Goal: Task Accomplishment & Management: Manage account settings

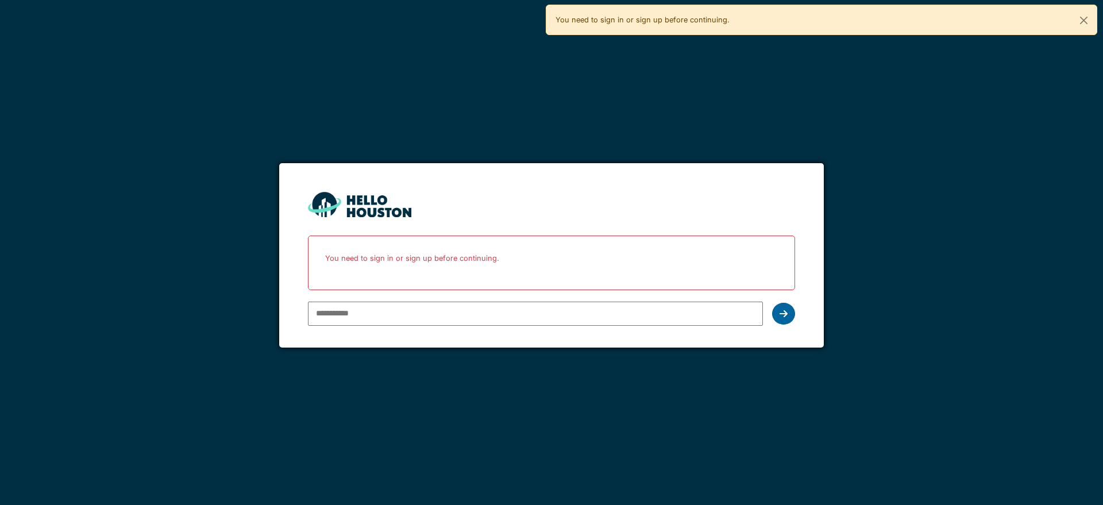
type input "**********"
click at [782, 318] on div at bounding box center [783, 314] width 23 height 22
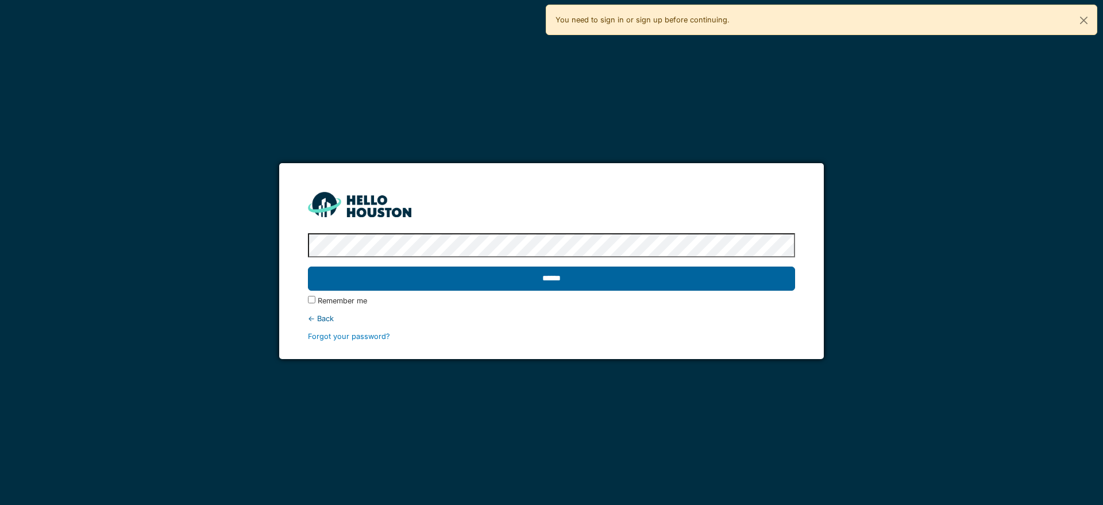
click at [636, 281] on input "******" at bounding box center [551, 278] width 486 height 24
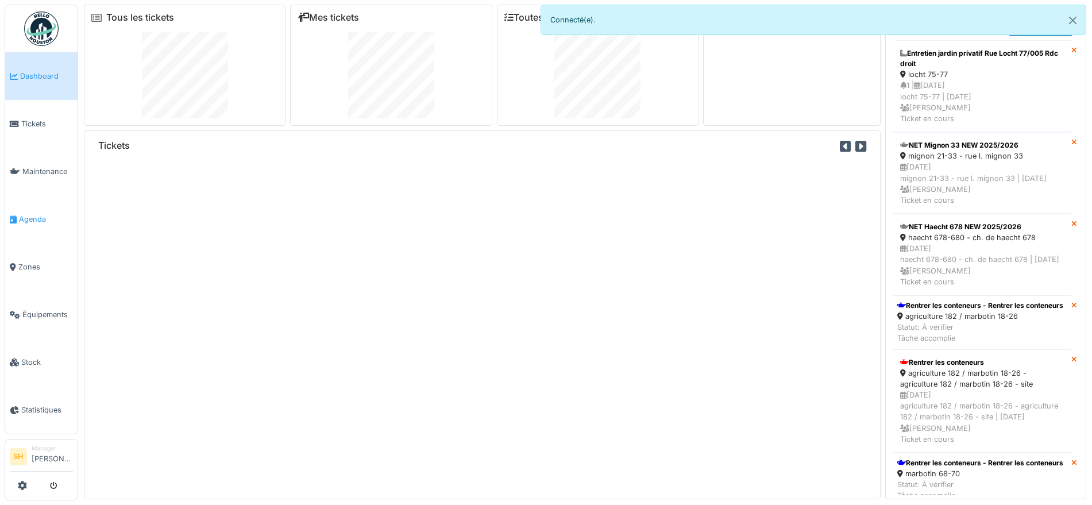
click at [43, 215] on span "Agenda" at bounding box center [46, 219] width 54 height 11
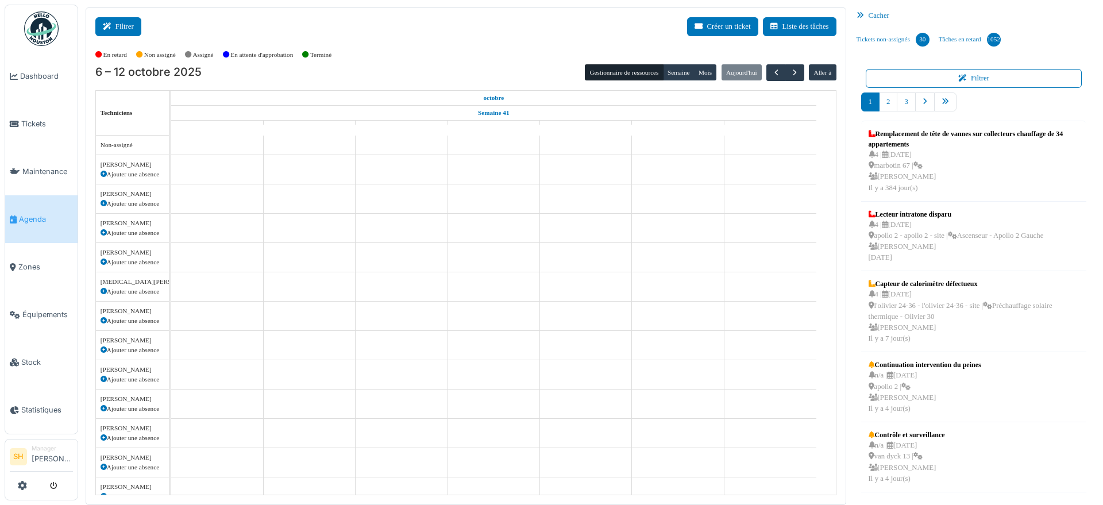
click at [129, 27] on button "Filtrer" at bounding box center [118, 26] width 46 height 19
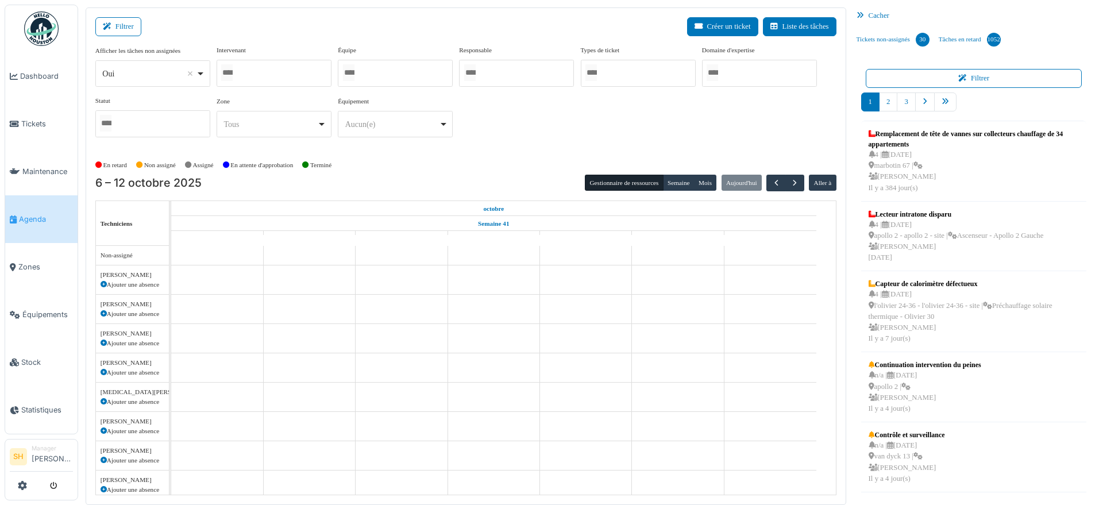
click at [447, 71] on div at bounding box center [395, 73] width 115 height 27
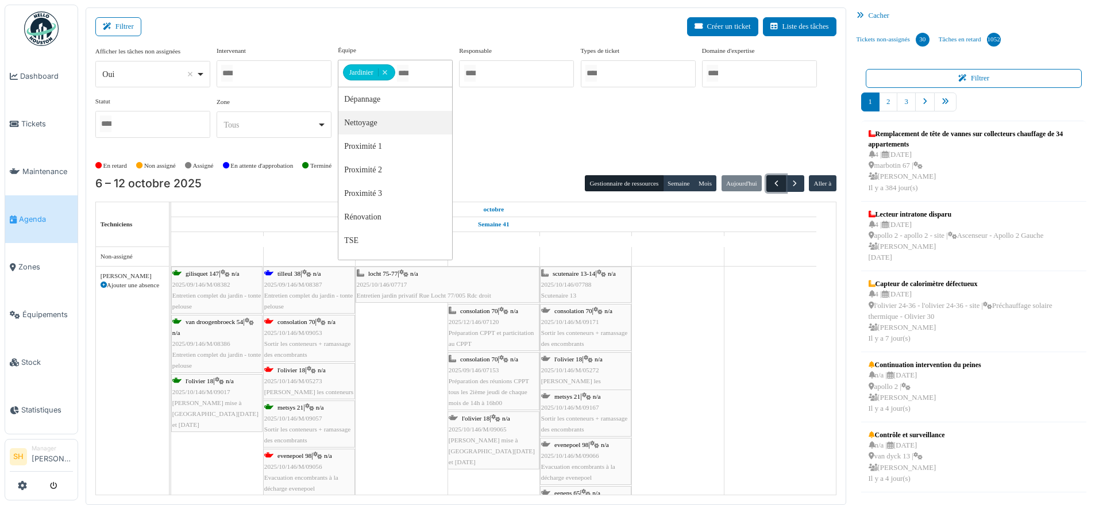
click at [771, 179] on span "button" at bounding box center [776, 184] width 10 height 10
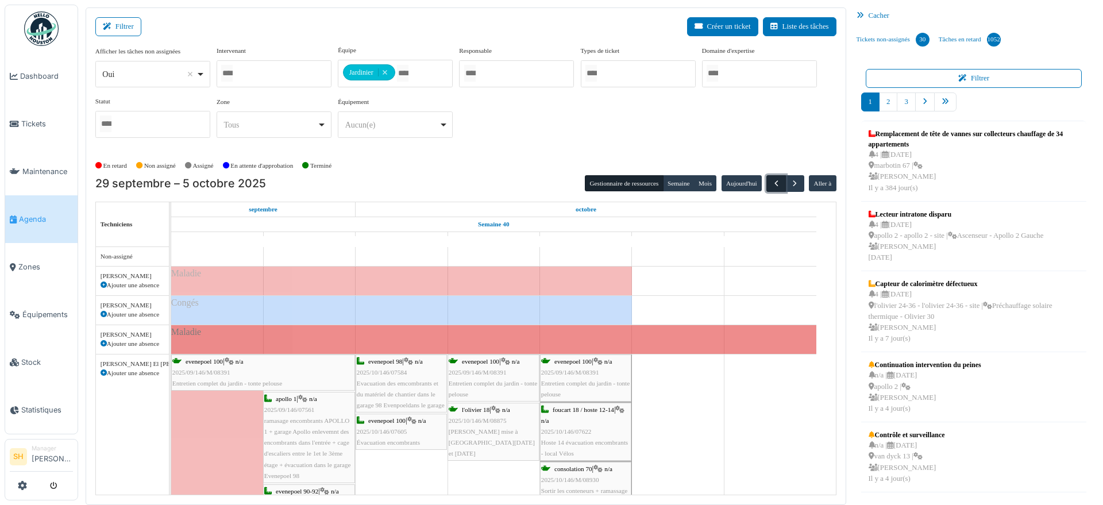
click at [766, 180] on button "button" at bounding box center [775, 183] width 19 height 17
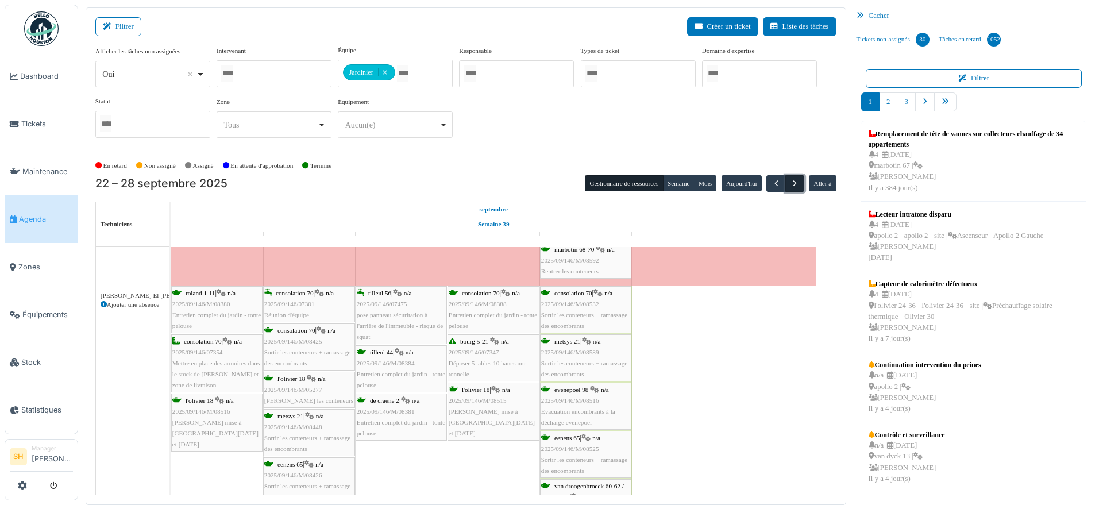
click at [790, 185] on span "button" at bounding box center [795, 184] width 10 height 10
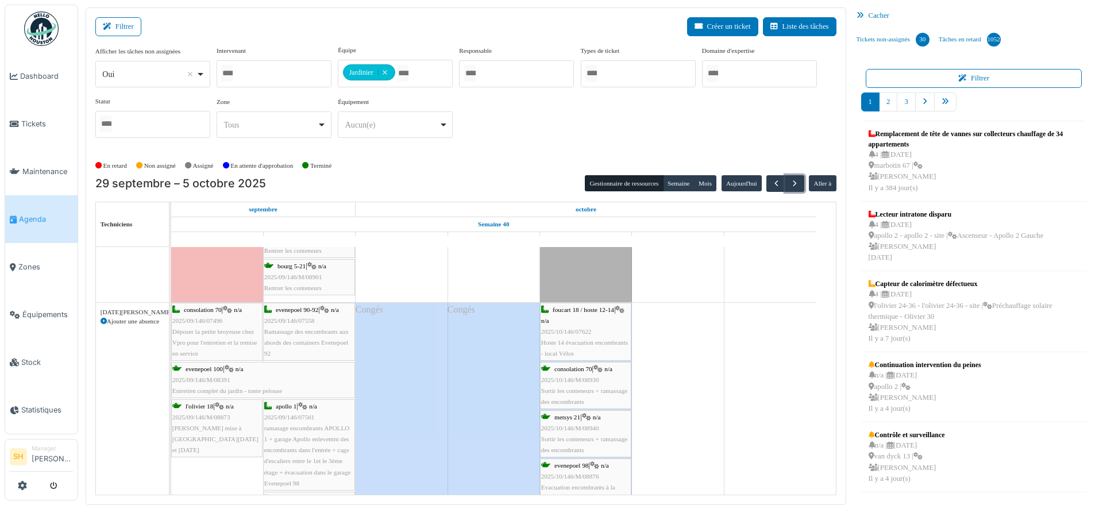
click at [206, 310] on span "consolation 70" at bounding box center [203, 309] width 38 height 7
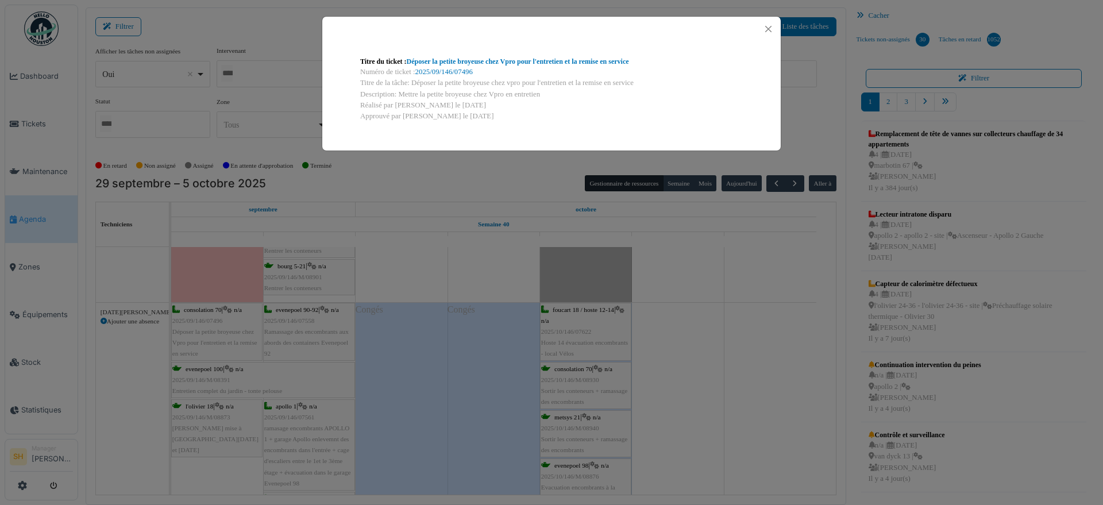
click at [725, 297] on div "Titre du ticket : Déposer la petite broyeuse chez Vpro pour l'entretien et la r…" at bounding box center [551, 252] width 1103 height 505
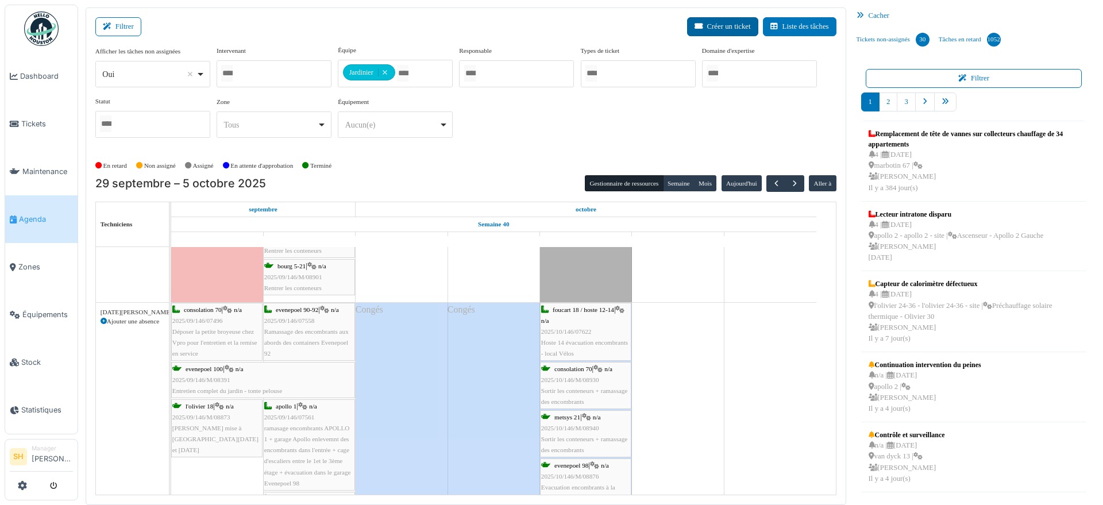
click at [709, 28] on button "Créer un ticket" at bounding box center [722, 26] width 71 height 19
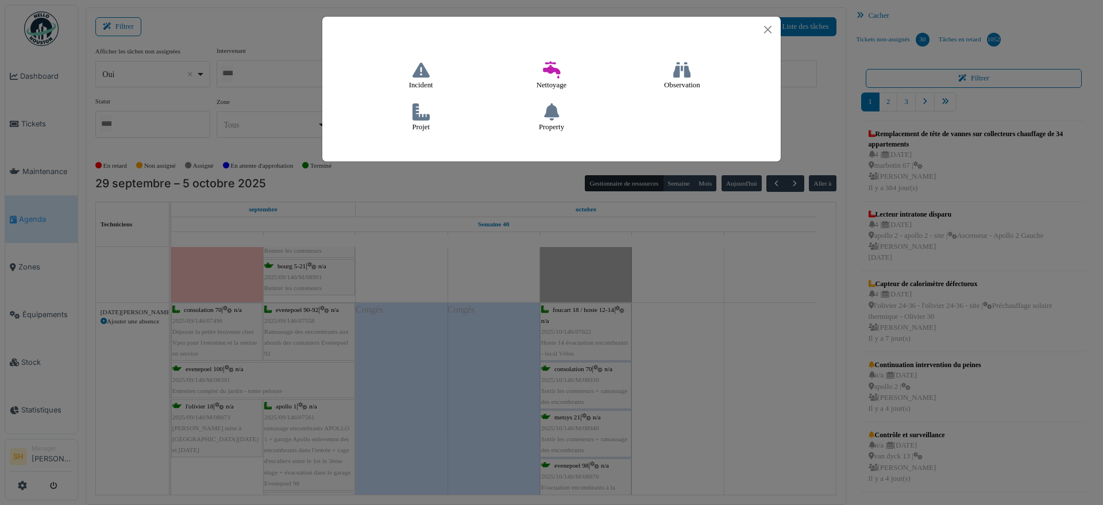
click at [423, 121] on h4 "Projet" at bounding box center [420, 117] width 33 height 37
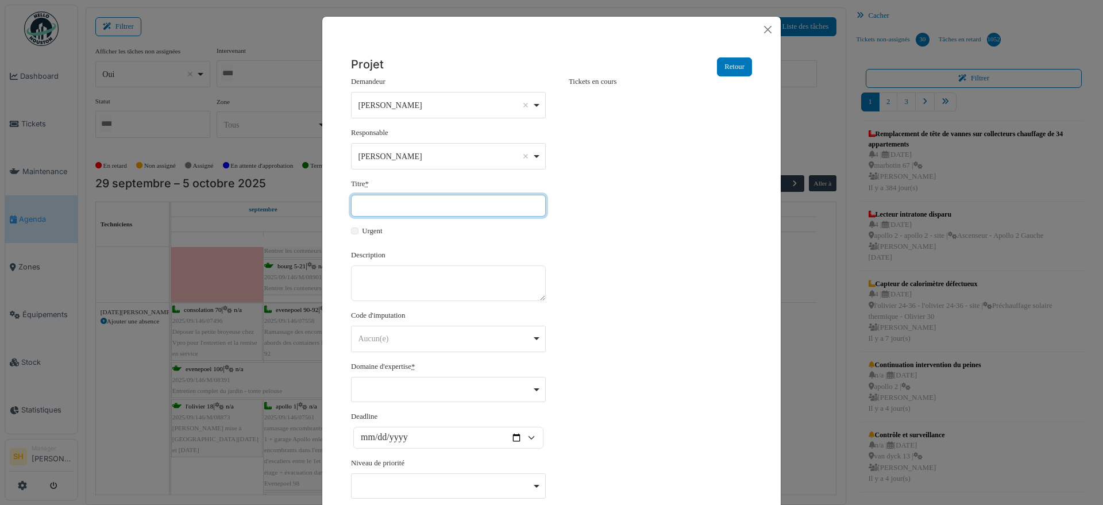
click at [439, 206] on input "Titre *" at bounding box center [448, 206] width 195 height 22
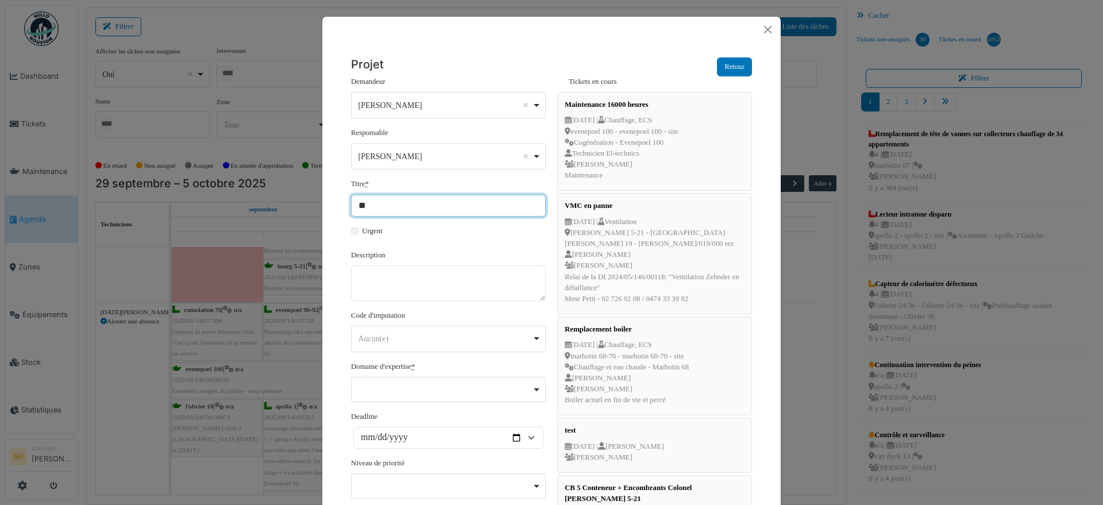
type input "*"
type input "**********"
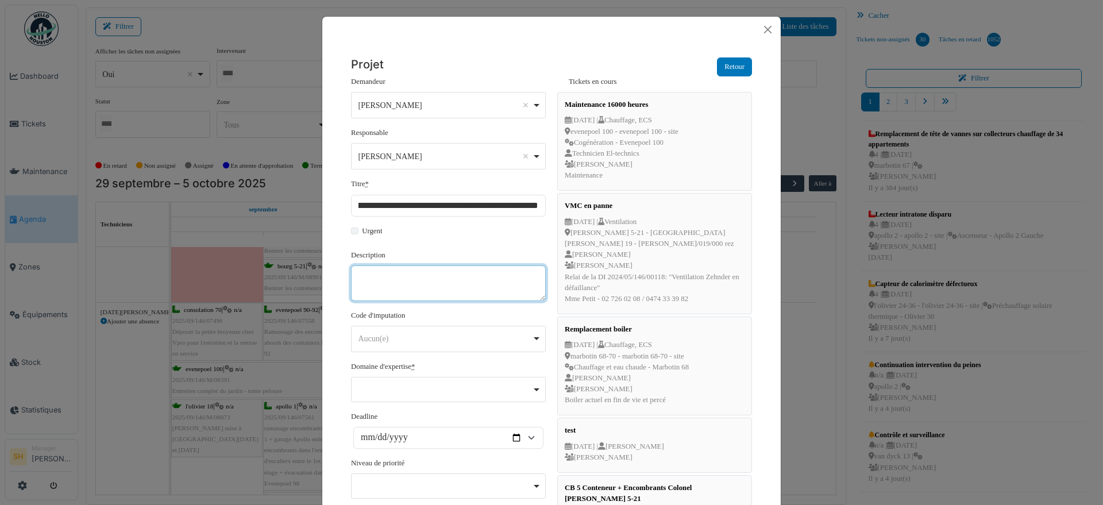
scroll to position [0, 0]
click at [416, 286] on textarea "Description" at bounding box center [448, 283] width 195 height 36
click at [527, 335] on div "Aucun(e) Remove item" at bounding box center [448, 338] width 185 height 17
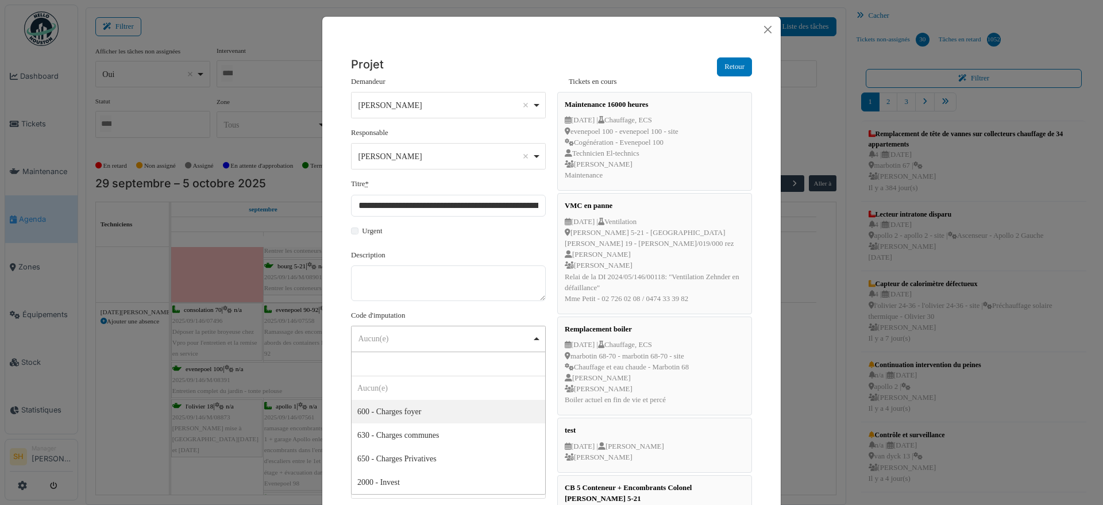
select select "***"
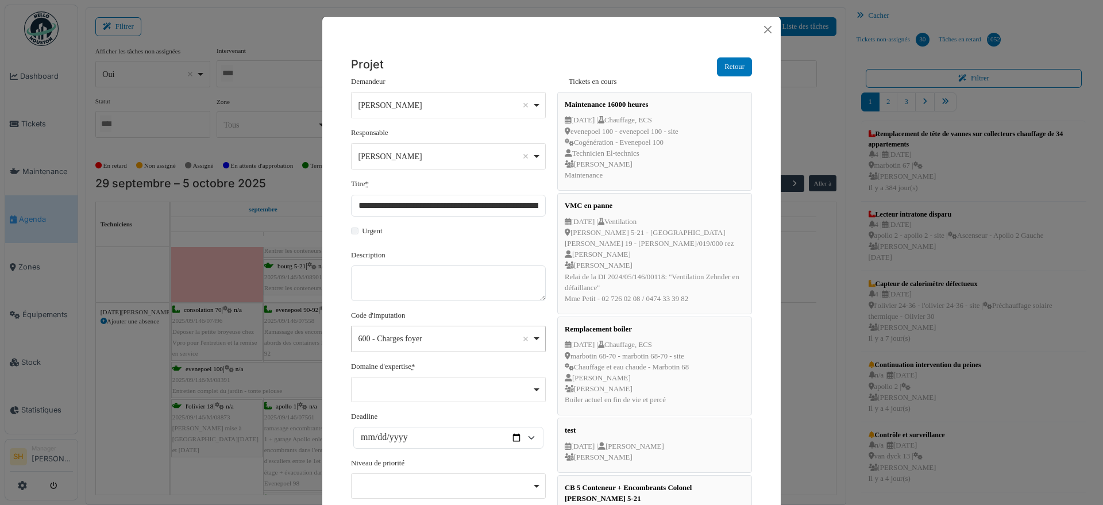
click at [439, 386] on div "Remove item" at bounding box center [448, 388] width 185 height 5
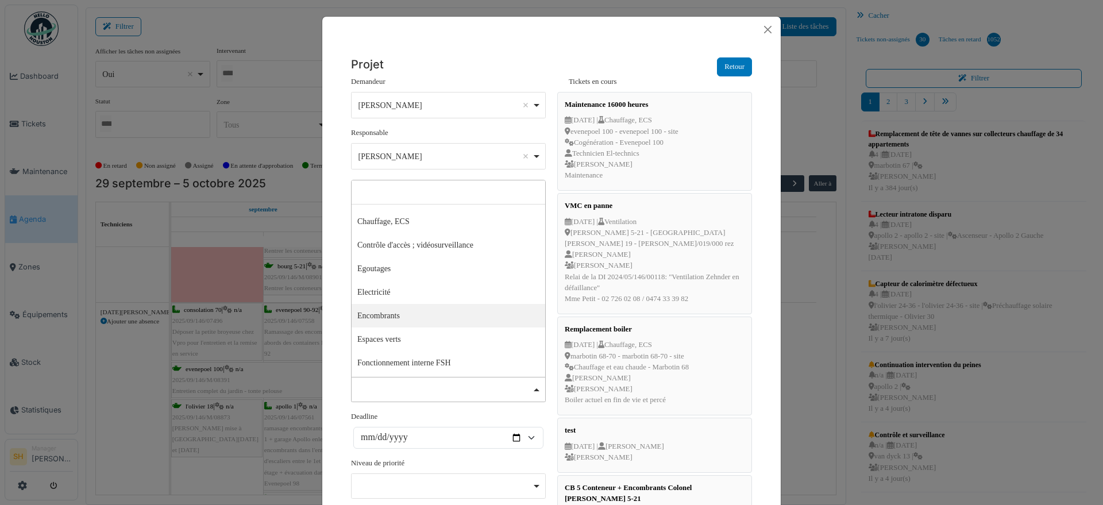
scroll to position [72, 0]
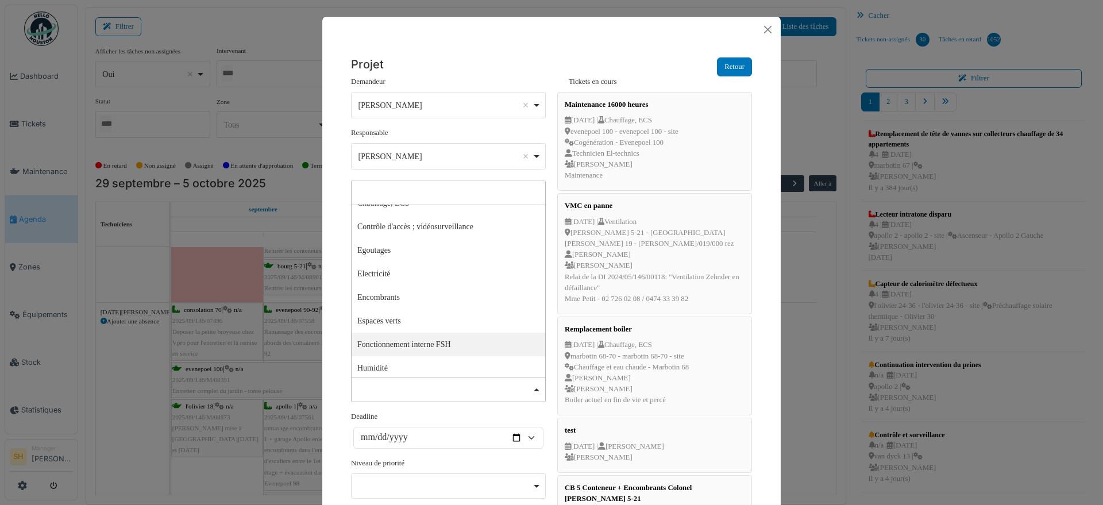
select select "***"
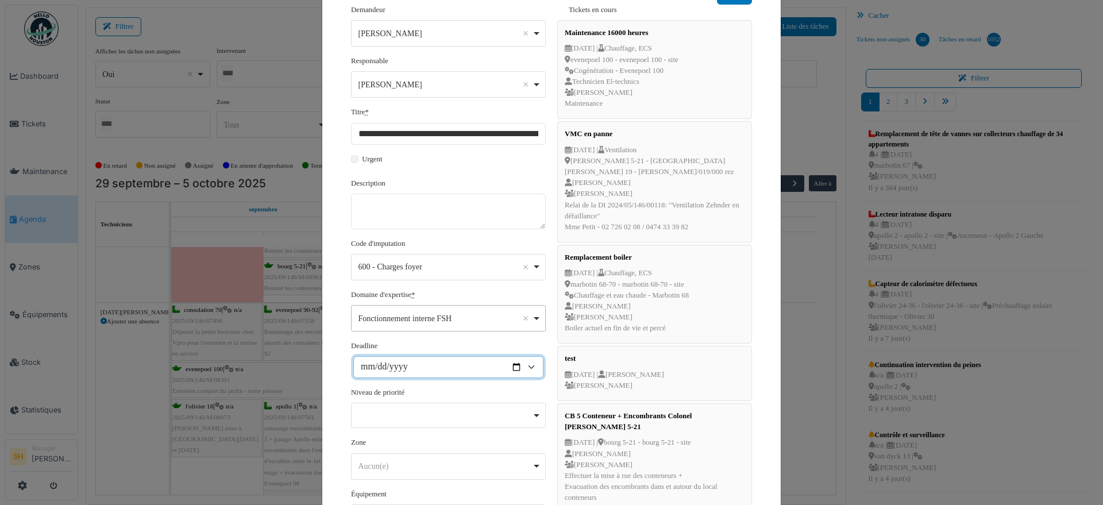
click at [381, 369] on input "Deadline" at bounding box center [448, 367] width 190 height 22
click at [509, 368] on input "Deadline" at bounding box center [448, 367] width 190 height 22
type input "**********"
click at [400, 403] on div "Remove item" at bounding box center [448, 415] width 195 height 25
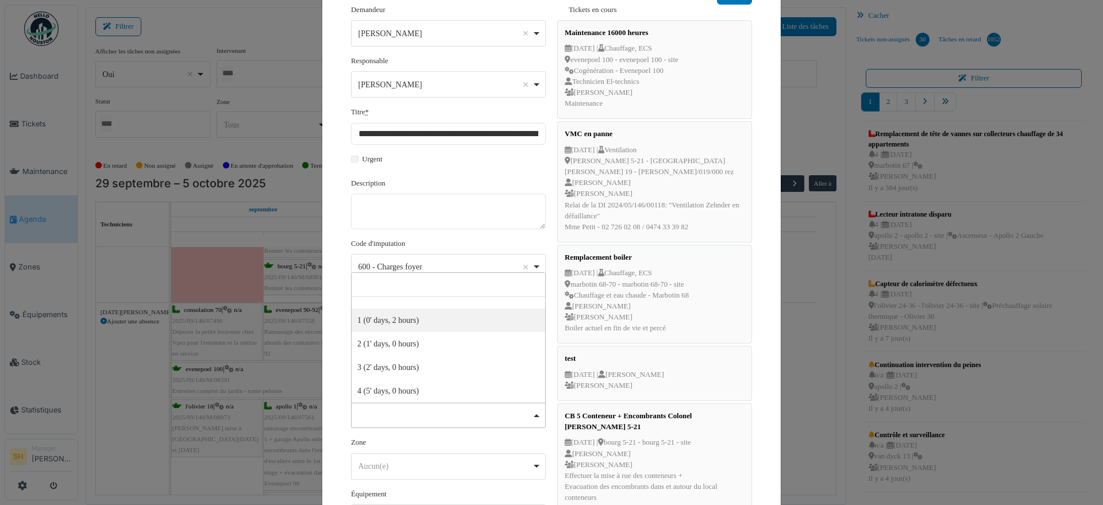
select select "***"
click at [399, 462] on div "Aucun(e) Remove item" at bounding box center [444, 467] width 173 height 12
click at [397, 271] on input "Aucun(e)" at bounding box center [448, 270] width 194 height 24
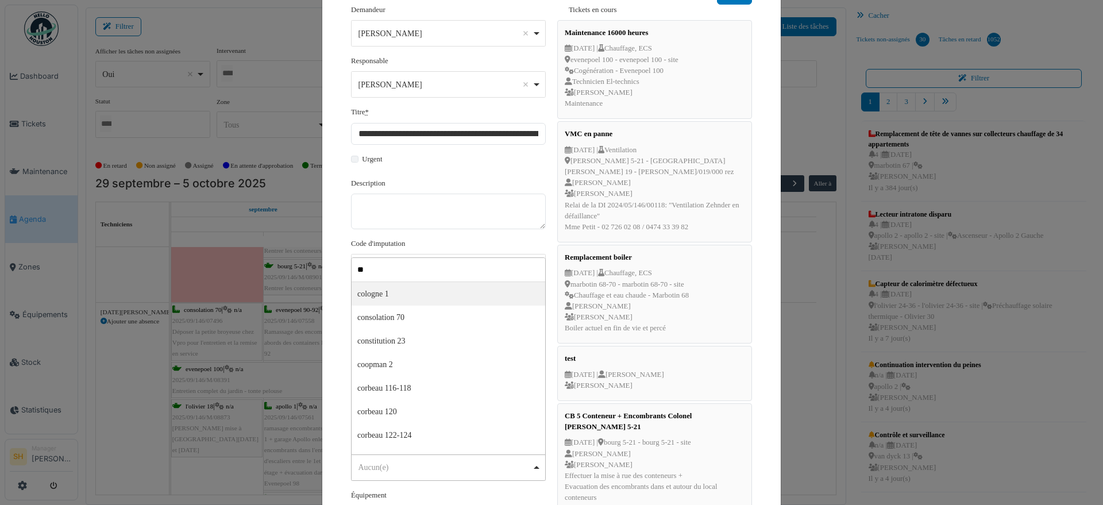
type input "***"
select select "****"
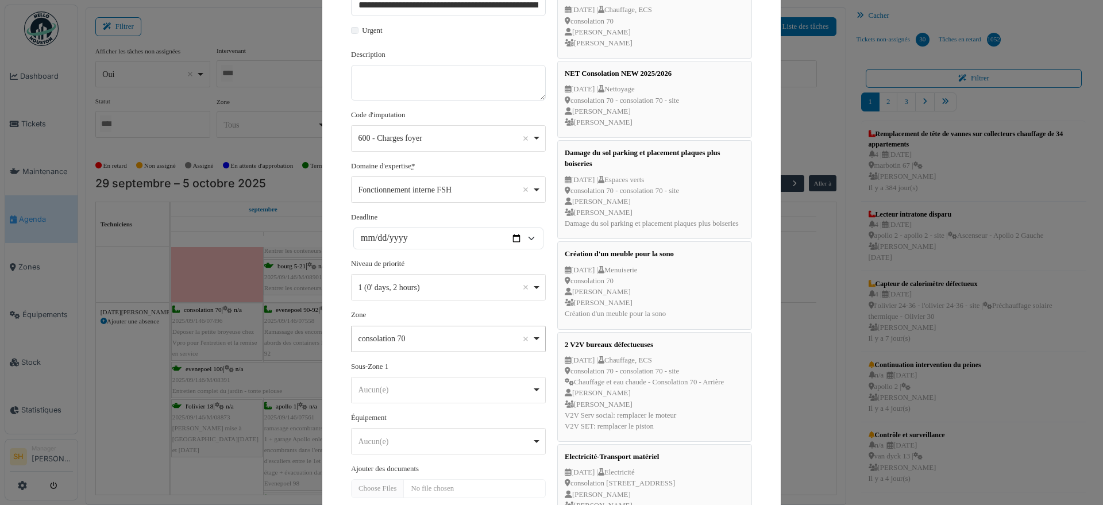
scroll to position [287, 0]
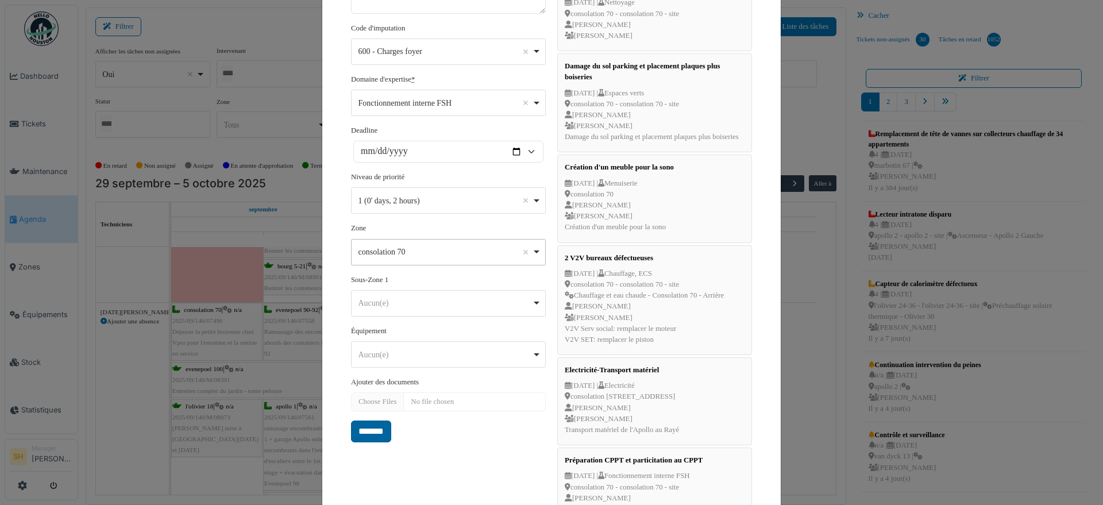
click at [367, 428] on input "*******" at bounding box center [371, 431] width 40 height 22
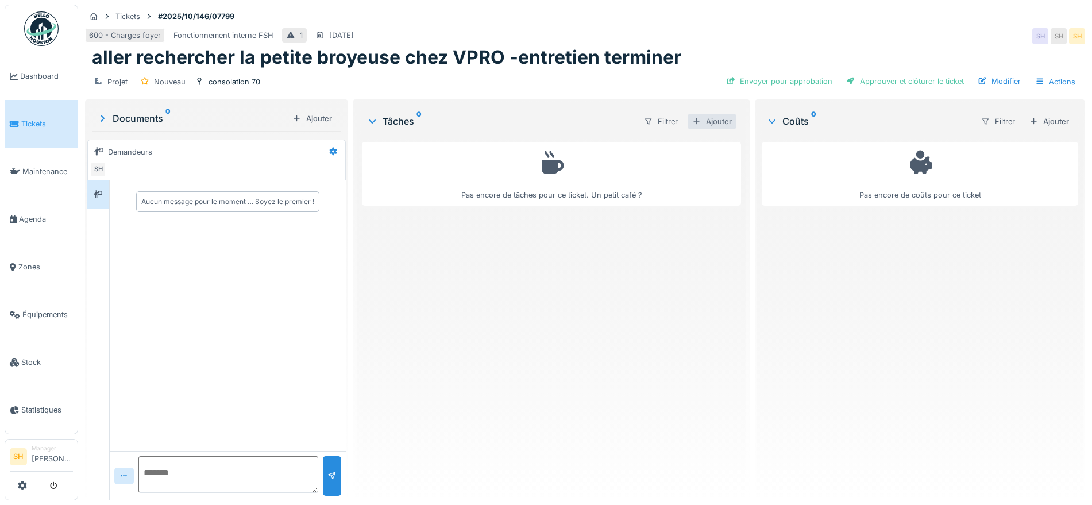
click at [711, 122] on div "Ajouter" at bounding box center [711, 122] width 49 height 16
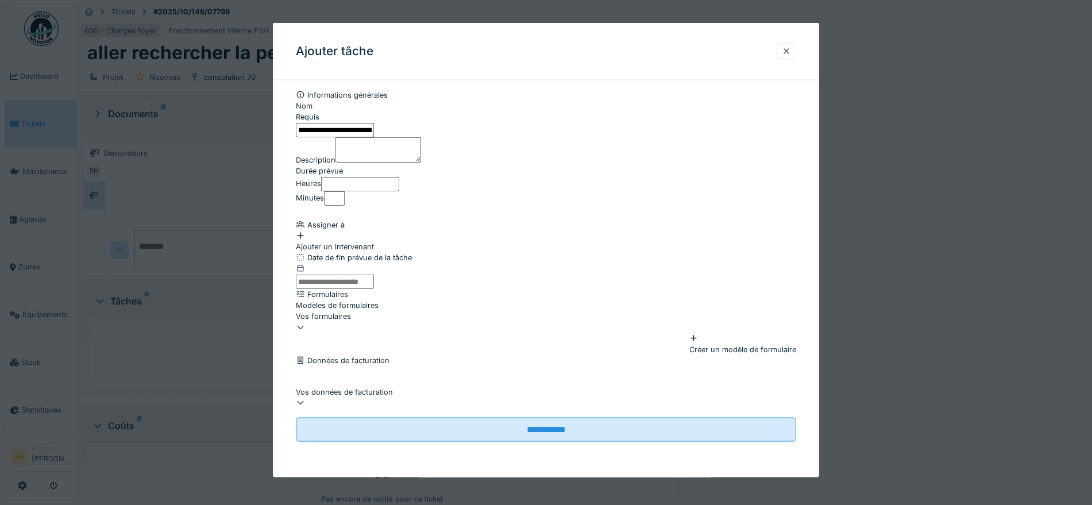
drag, startPoint x: 606, startPoint y: 134, endPoint x: 281, endPoint y: 138, distance: 325.7
click at [281, 138] on div "**********" at bounding box center [546, 277] width 546 height 375
click at [791, 49] on div at bounding box center [786, 50] width 9 height 11
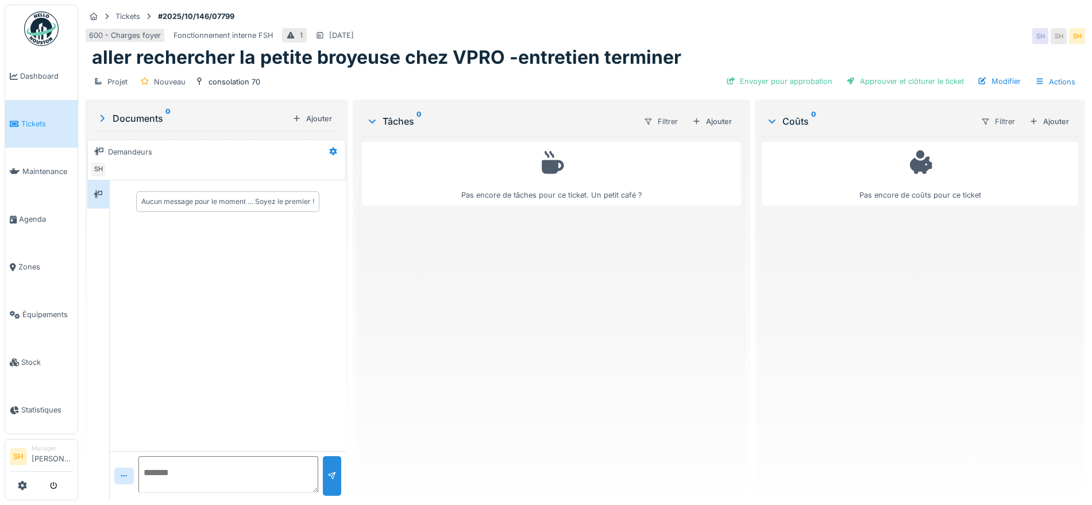
drag, startPoint x: 992, startPoint y: 78, endPoint x: 961, endPoint y: 85, distance: 31.8
click at [993, 78] on div "Modifier" at bounding box center [999, 82] width 52 height 16
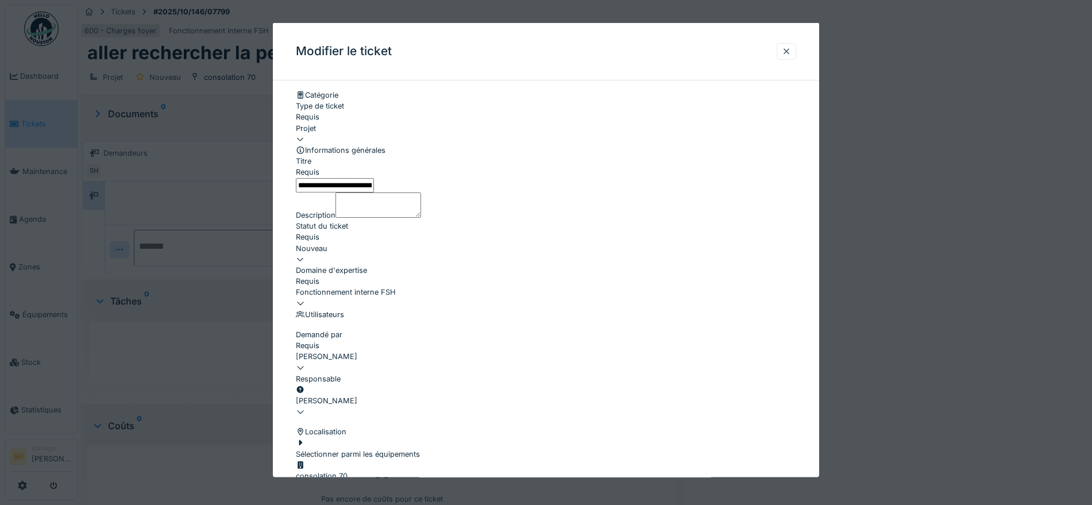
drag, startPoint x: 615, startPoint y: 196, endPoint x: 289, endPoint y: 197, distance: 325.6
click at [289, 197] on div "**********" at bounding box center [546, 417] width 546 height 654
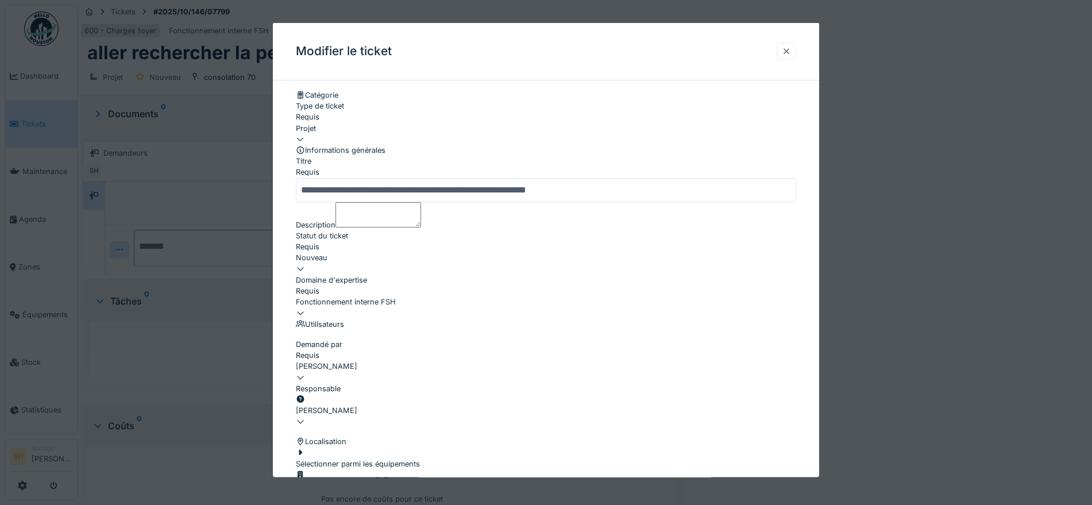
click at [786, 51] on div at bounding box center [786, 51] width 20 height 17
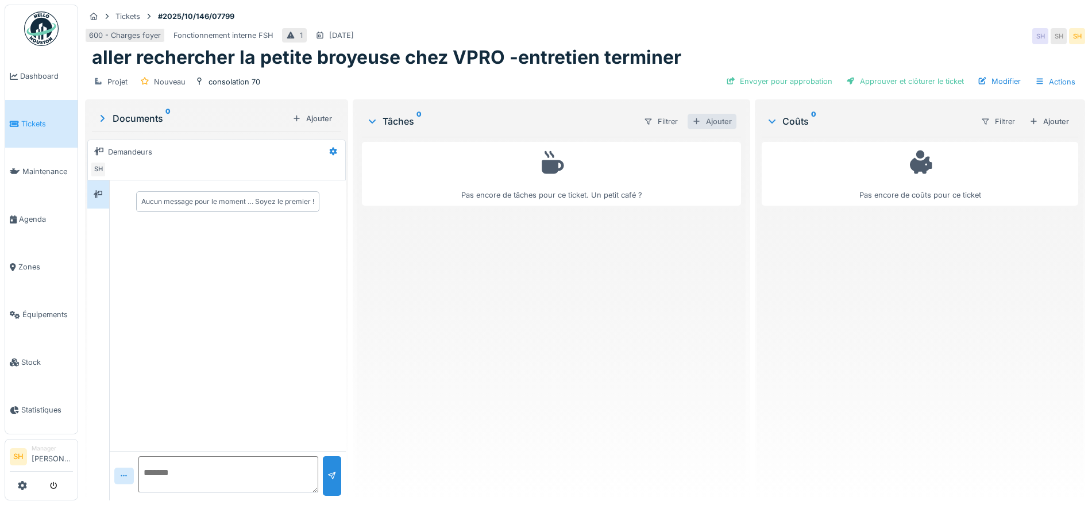
click at [706, 114] on div "Ajouter" at bounding box center [711, 122] width 49 height 16
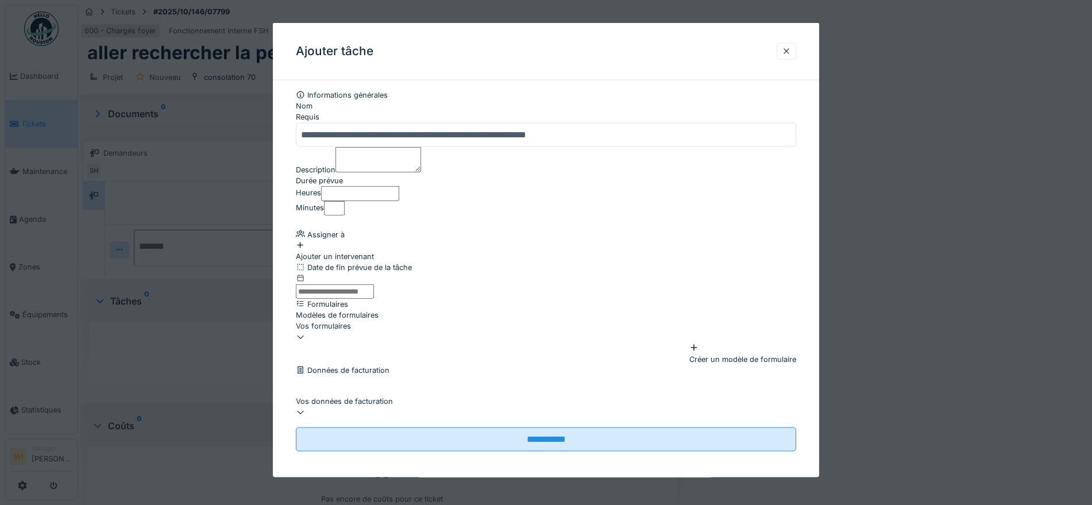
click at [376, 200] on input "Heures" at bounding box center [360, 193] width 78 height 14
type input "*"
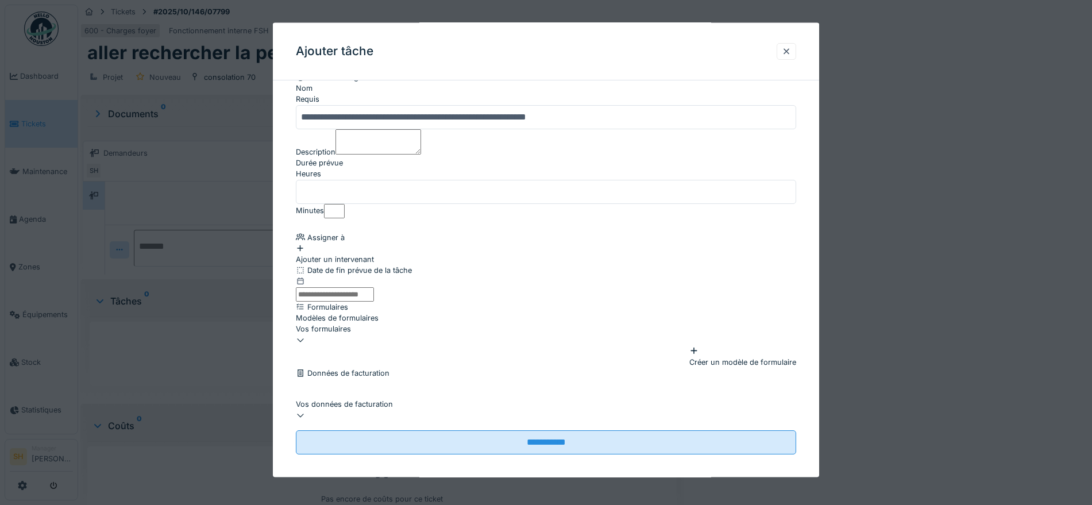
scroll to position [72, 0]
type input "**"
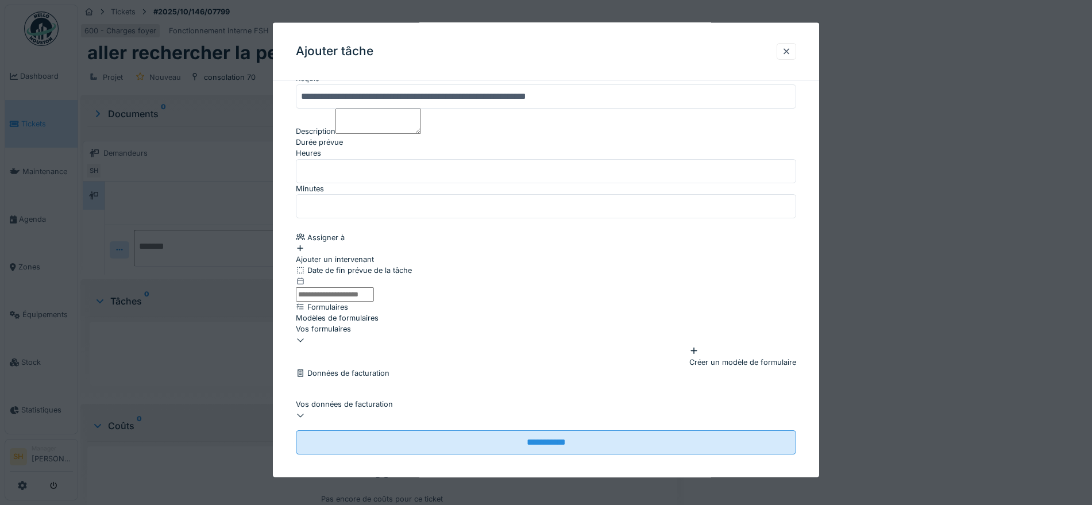
click at [361, 242] on div "Ajouter un intervenant" at bounding box center [546, 253] width 500 height 22
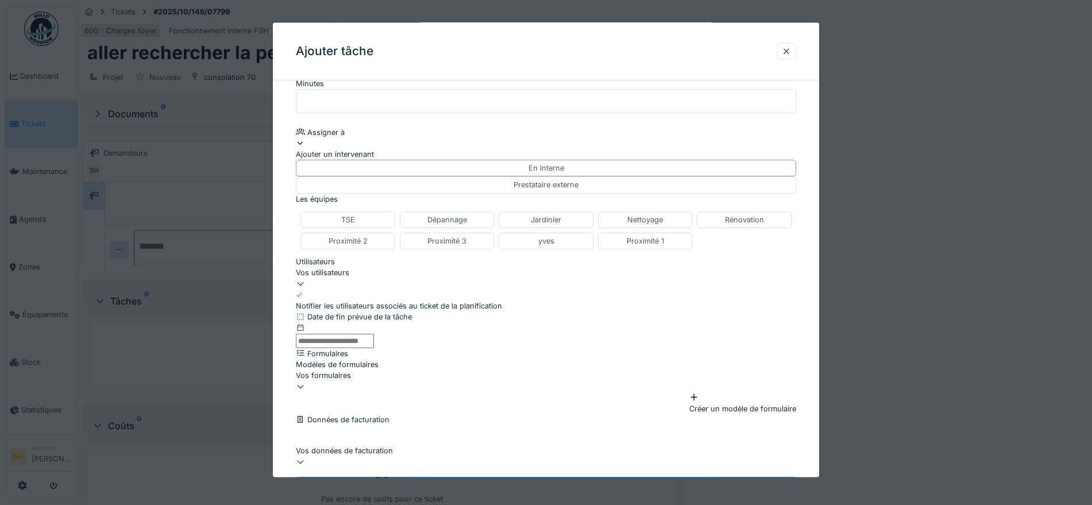
click at [372, 278] on div "Vos utilisateurs" at bounding box center [546, 272] width 500 height 11
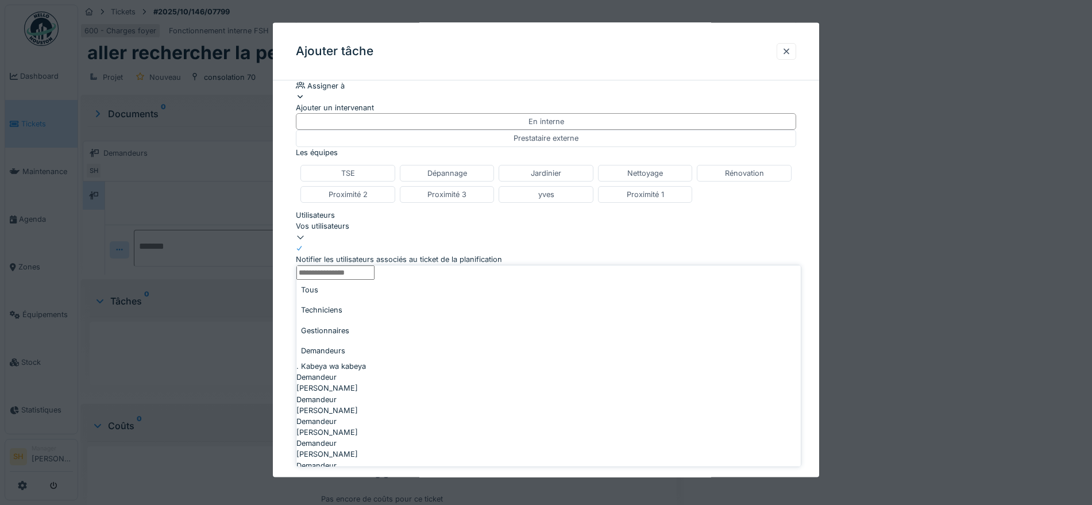
click at [360, 280] on input "Utilisateurs" at bounding box center [335, 272] width 78 height 14
type input "*"
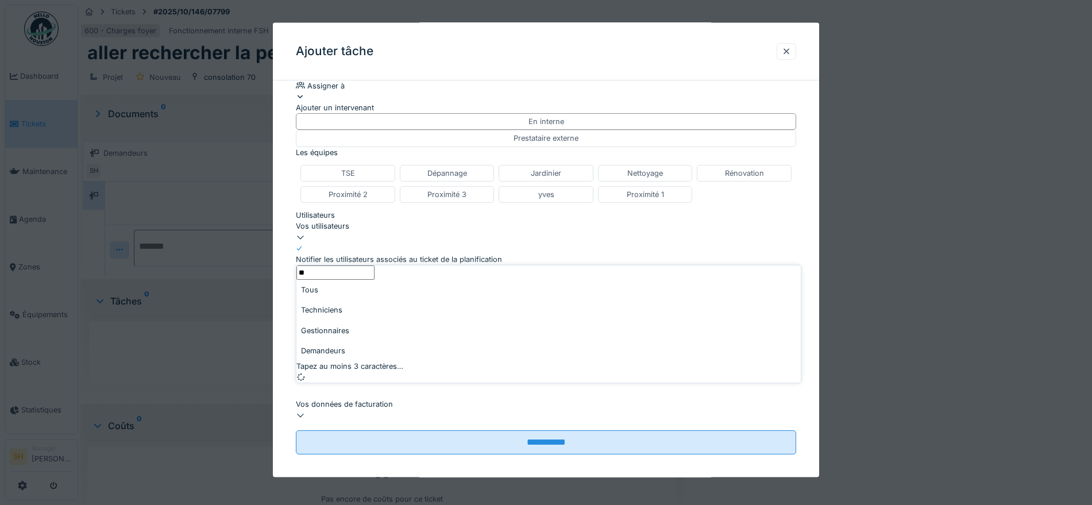
type input "*"
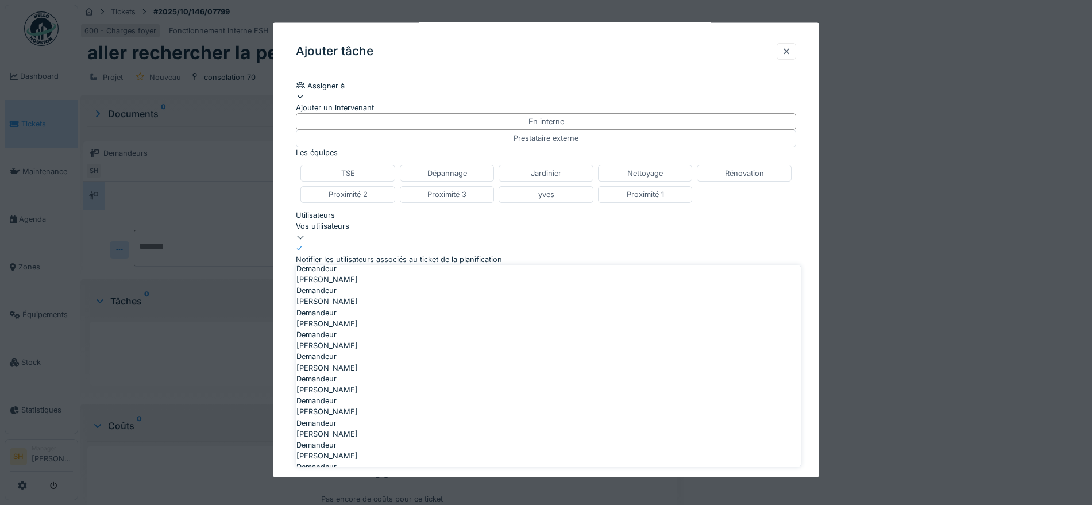
scroll to position [0, 0]
click at [372, 319] on div "Techniciens" at bounding box center [548, 310] width 504 height 20
click at [352, 280] on input "**" at bounding box center [335, 272] width 78 height 14
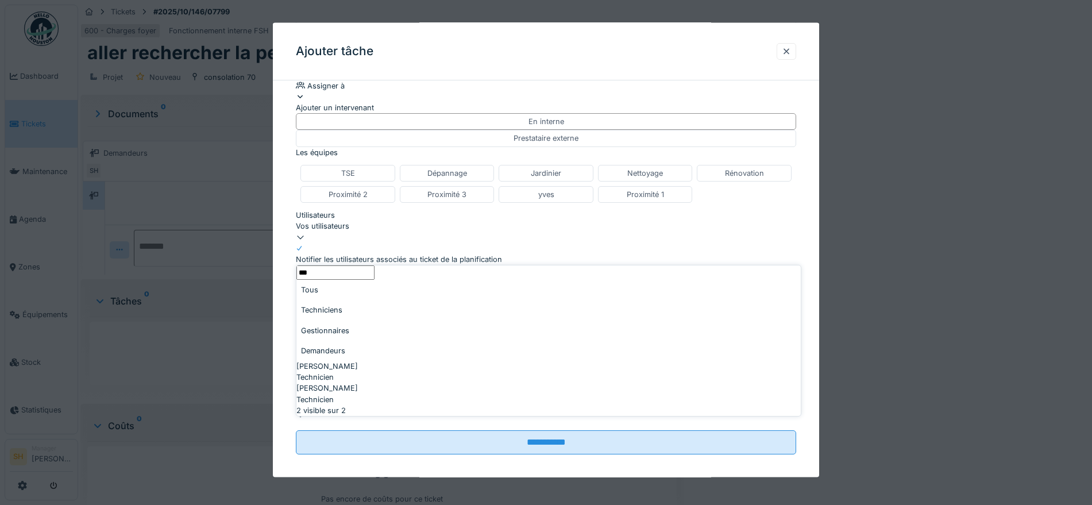
type input "***"
drag, startPoint x: 365, startPoint y: 383, endPoint x: 368, endPoint y: 373, distance: 10.2
click at [358, 383] on span "[PERSON_NAME] El [PERSON_NAME]" at bounding box center [326, 388] width 61 height 11
type input "****"
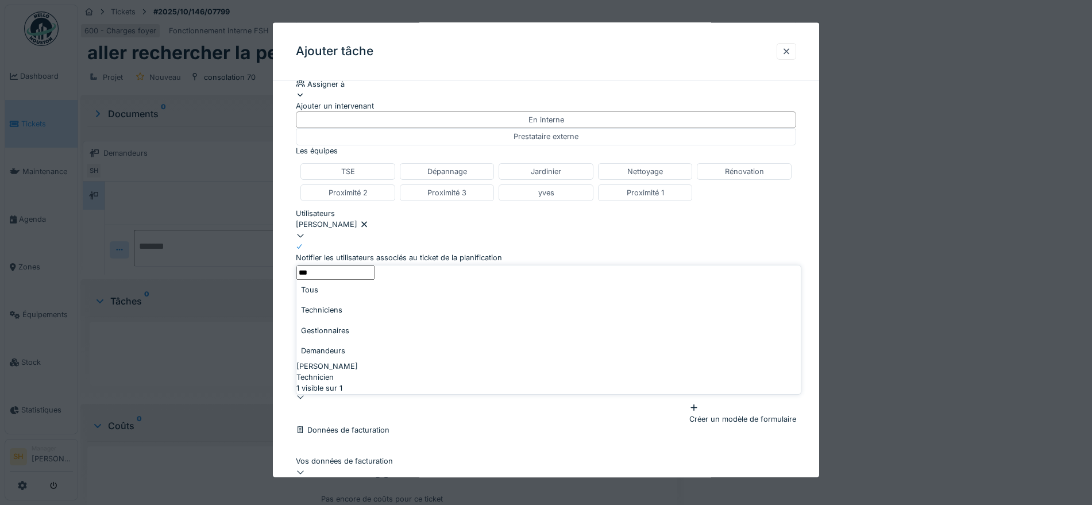
type input "***"
click at [334, 361] on span "[PERSON_NAME]" at bounding box center [326, 366] width 61 height 11
type input "*********"
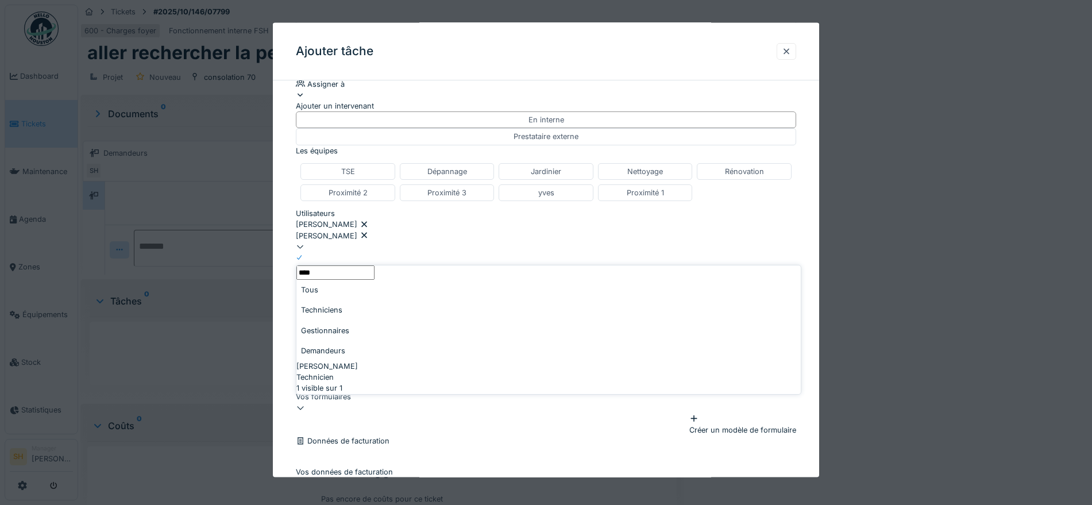
type input "****"
drag, startPoint x: 339, startPoint y: 346, endPoint x: 378, endPoint y: 329, distance: 42.7
click at [338, 361] on span "[PERSON_NAME]" at bounding box center [326, 366] width 61 height 11
type input "**********"
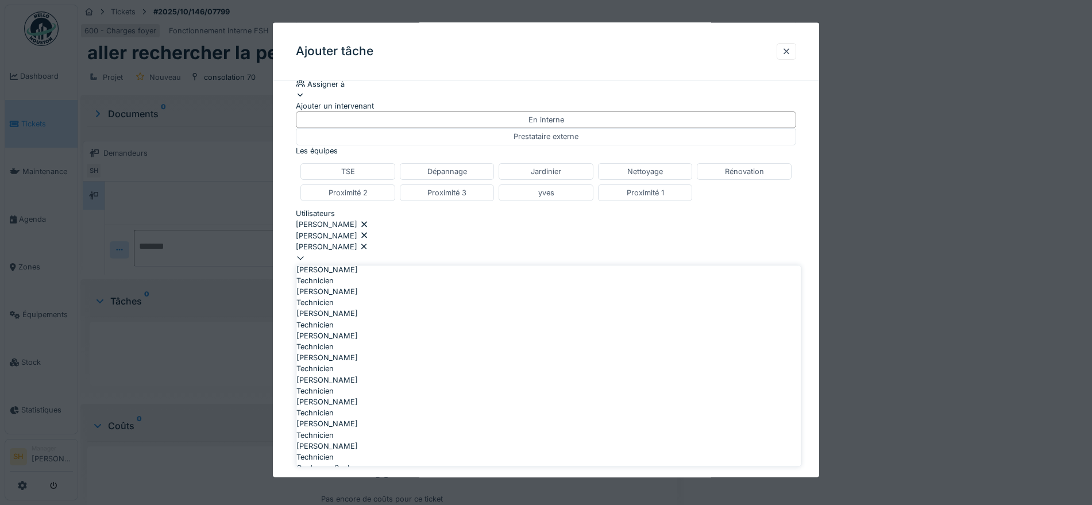
scroll to position [144, 0]
click at [789, 205] on div "TSE Dépannage Jardinier Nettoyage Rénovation Proximité 2 Proximité 3 yves Proxi…" at bounding box center [546, 181] width 500 height 47
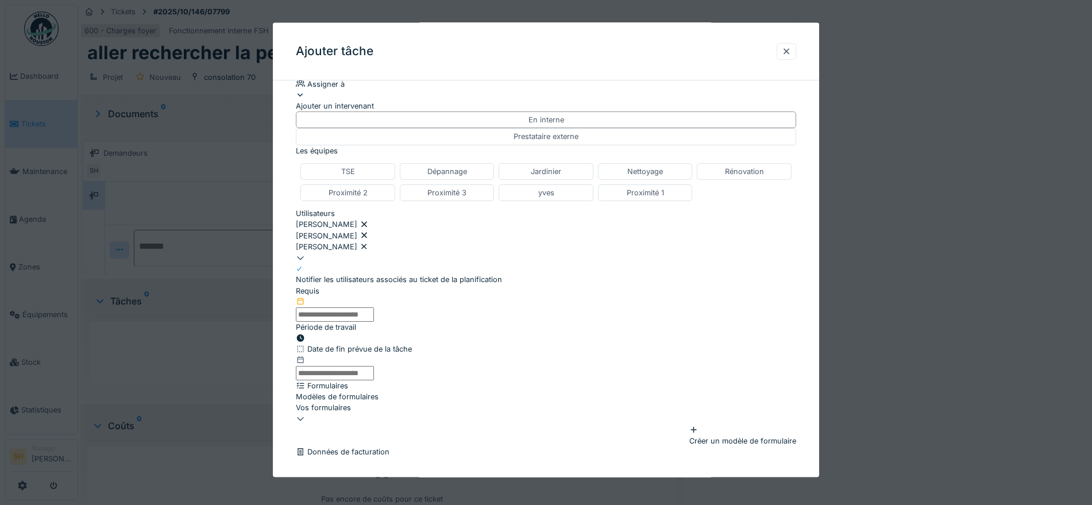
click at [374, 312] on input "text" at bounding box center [335, 314] width 78 height 14
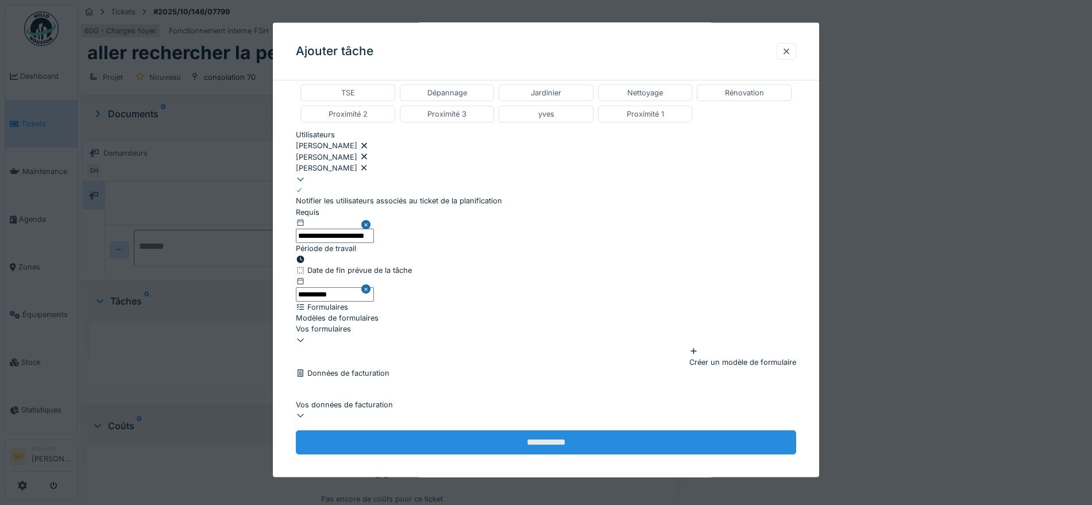
click at [490, 435] on input "**********" at bounding box center [546, 442] width 500 height 24
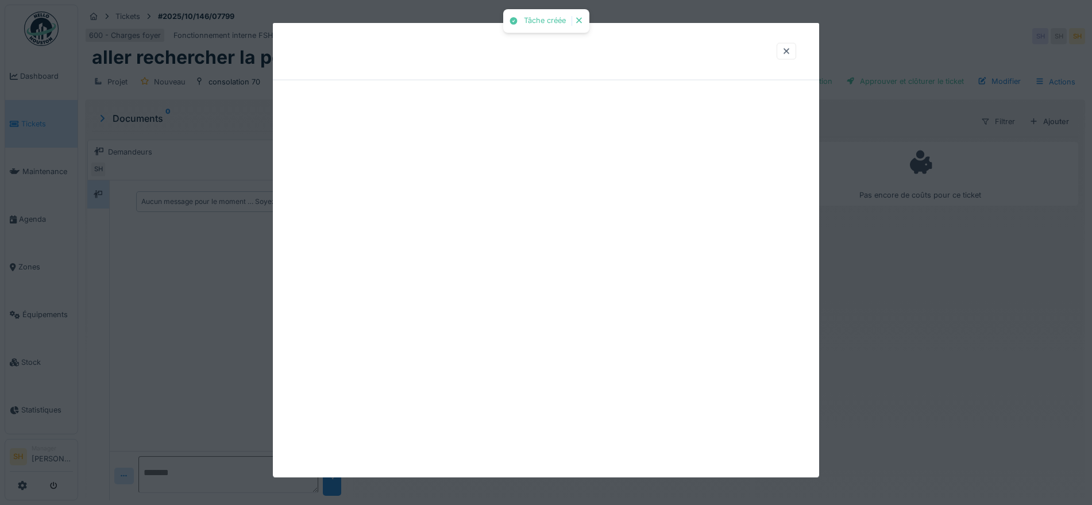
scroll to position [0, 0]
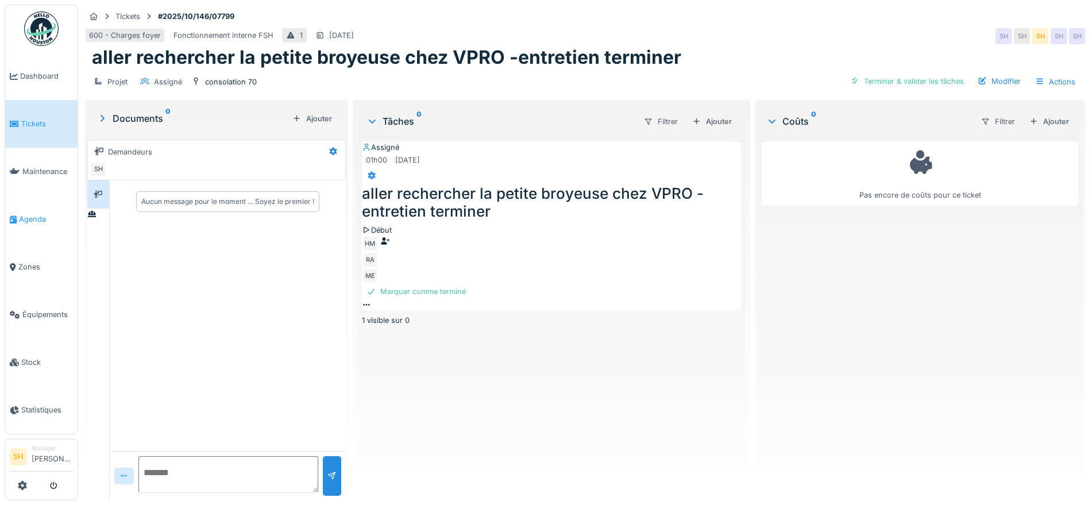
click at [29, 217] on span "Agenda" at bounding box center [46, 219] width 54 height 11
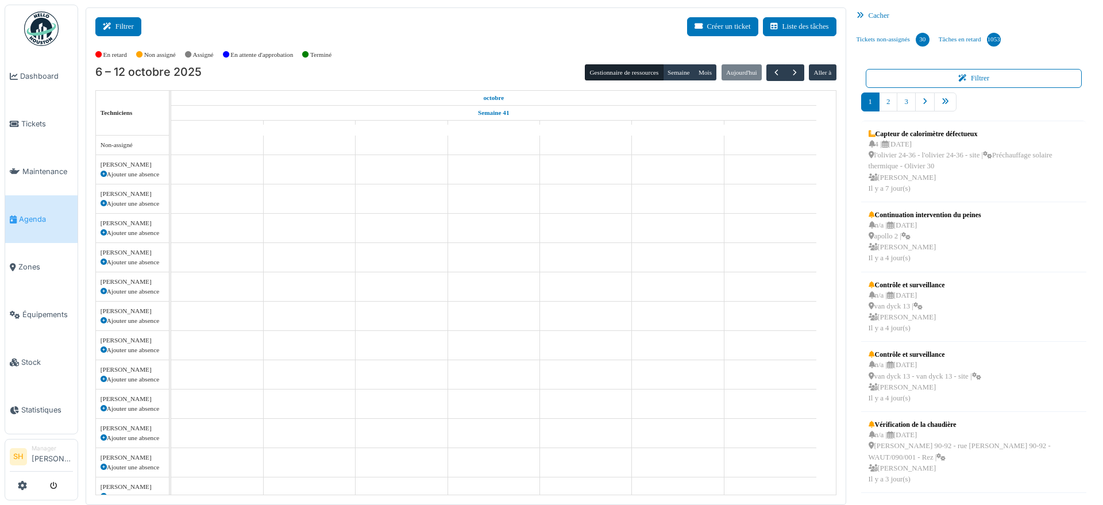
click at [126, 21] on button "Filtrer" at bounding box center [118, 26] width 46 height 19
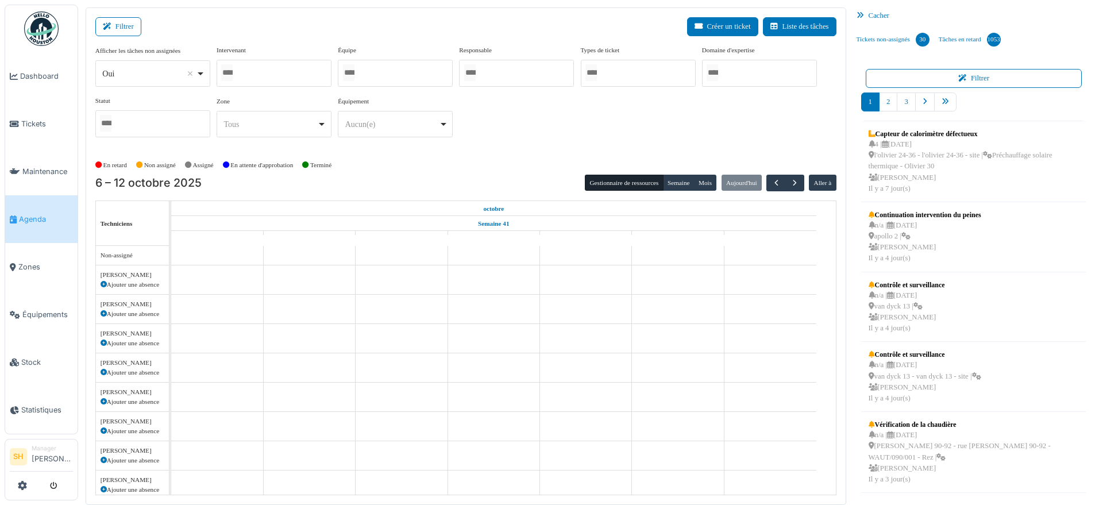
click at [387, 76] on div at bounding box center [395, 73] width 115 height 27
click at [484, 119] on div "Afficher les tâches non assignées *** Oui Remove item Oui Non Intervenant Abdel…" at bounding box center [465, 96] width 741 height 102
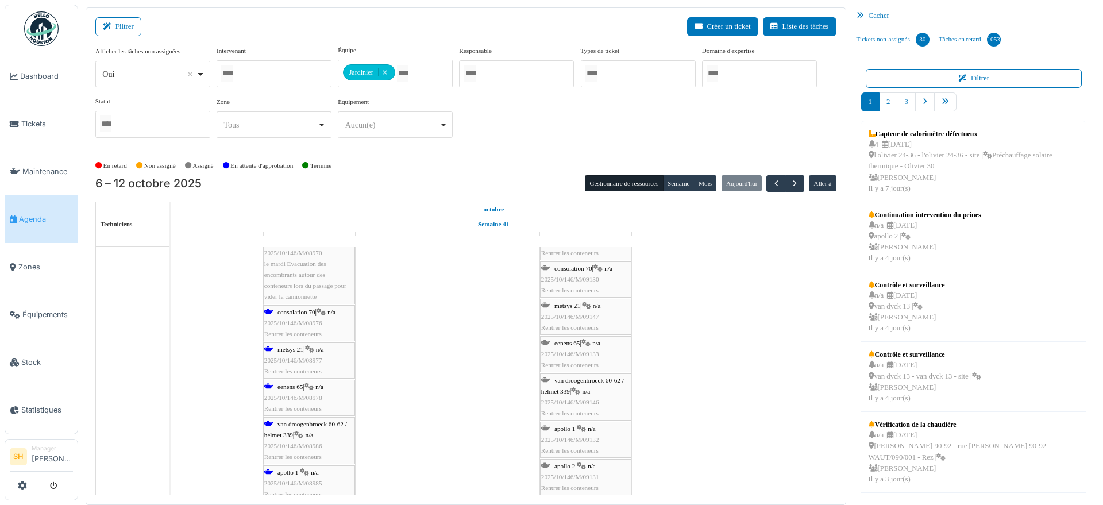
scroll to position [586, 0]
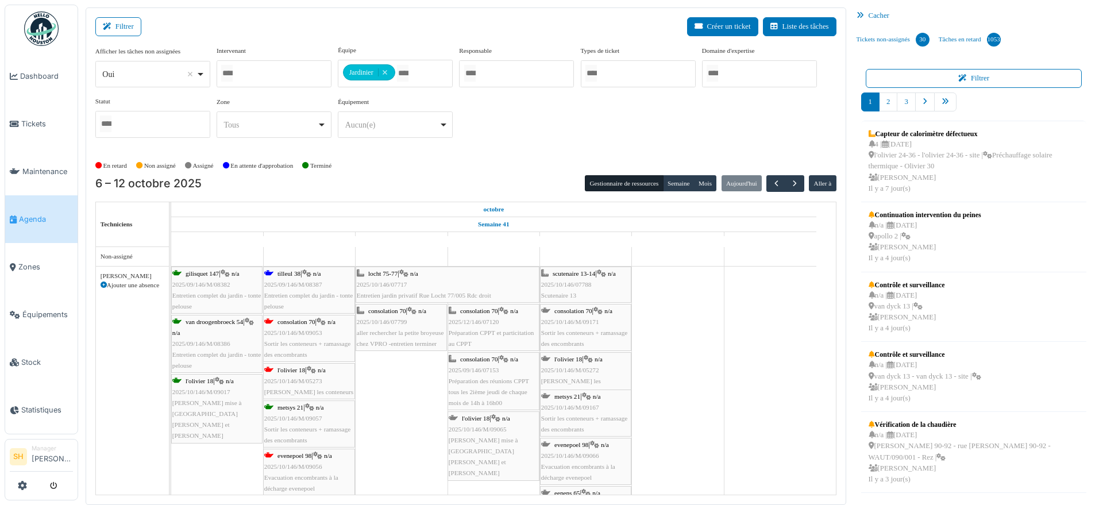
click at [301, 320] on span "consolation 70" at bounding box center [296, 321] width 38 height 7
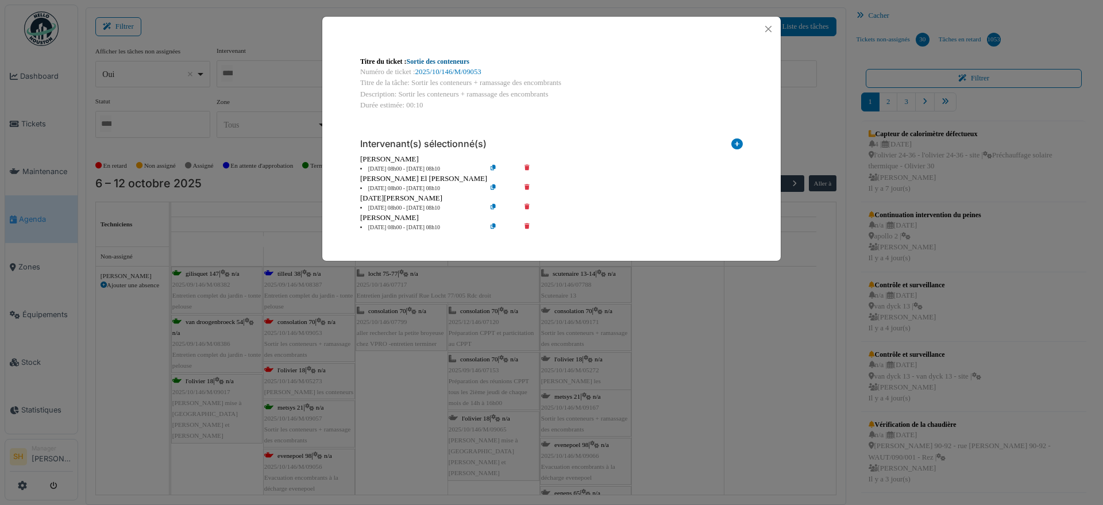
click at [444, 57] on link "Sortie des conteneurs" at bounding box center [438, 61] width 63 height 8
click at [725, 359] on div "Titre du ticket : Sortie des conteneurs Numéro de ticket : 2025/10/146/M/09053 …" at bounding box center [551, 252] width 1103 height 505
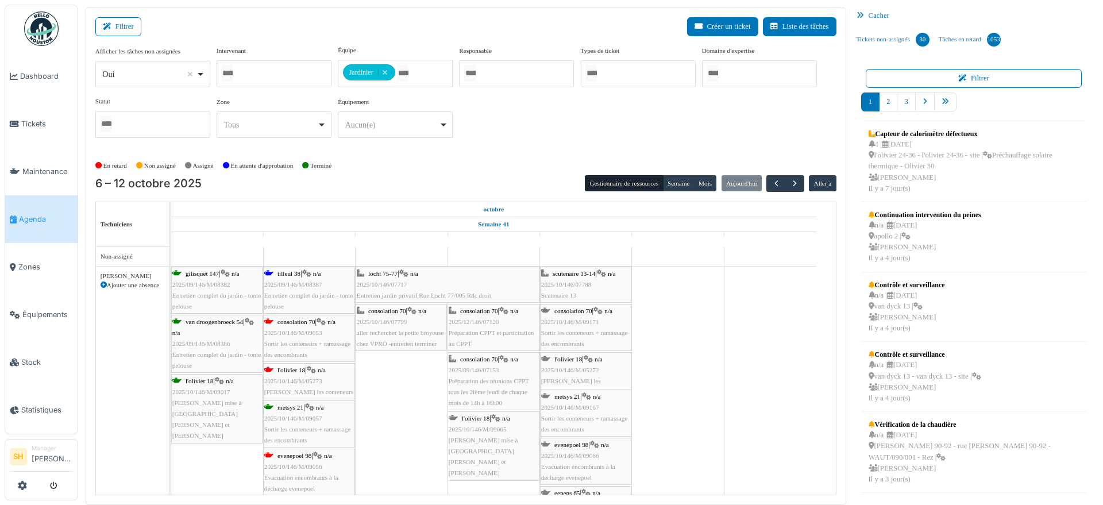
click at [292, 366] on span "l'olivier 18" at bounding box center [291, 369] width 28 height 7
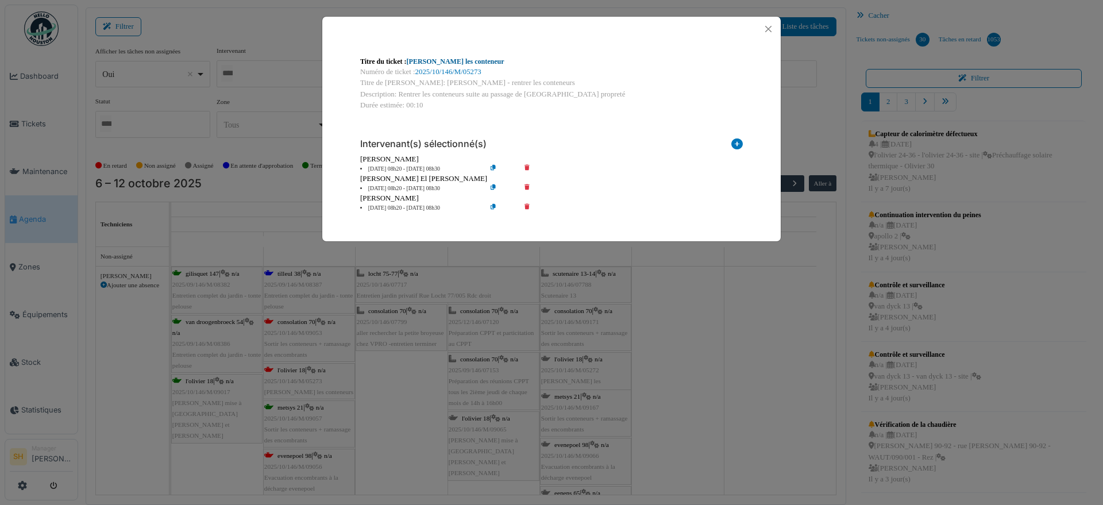
click at [438, 61] on link "Olivier - Rentrer les conteneur" at bounding box center [456, 61] width 98 height 8
drag, startPoint x: 699, startPoint y: 293, endPoint x: 439, endPoint y: 409, distance: 284.9
click at [696, 299] on div "Titre du ticket : Olivier - Rentrer les conteneur Numéro de ticket : 2025/10/14…" at bounding box center [551, 252] width 1103 height 505
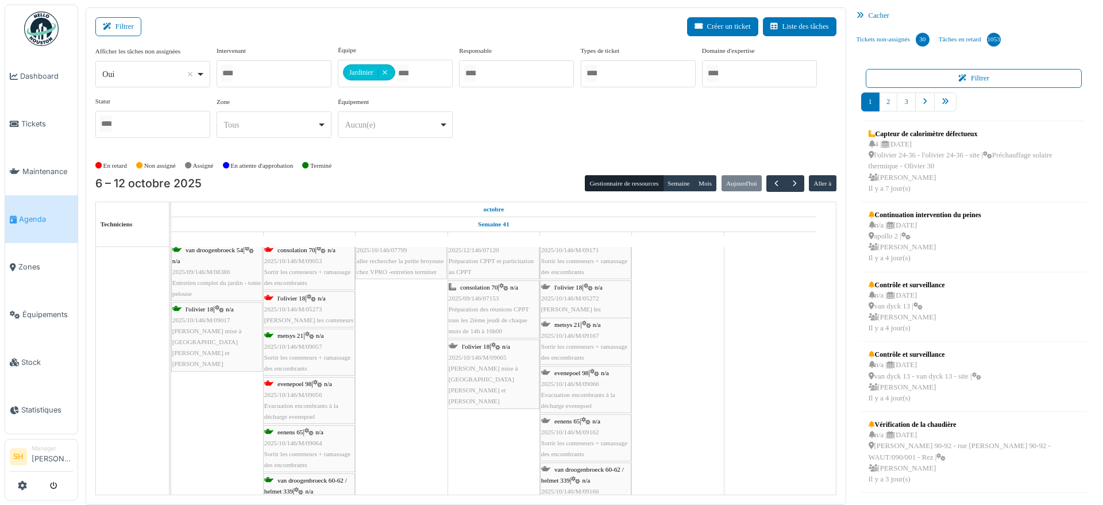
click at [286, 388] on div "evenepoel 98 | n/a 2025/10/146/M/09056 Evacuation encombrants à la décharge eve…" at bounding box center [309, 400] width 90 height 44
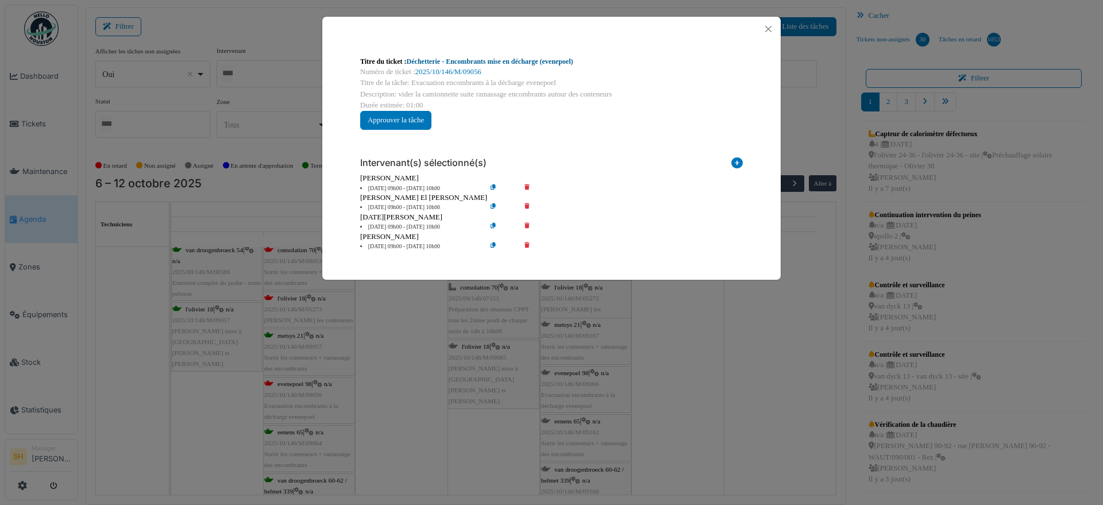
click at [443, 63] on link "Déchetterie - Encombrants mise en décharge (evenepoel)" at bounding box center [490, 61] width 167 height 8
click at [387, 397] on div "Titre du ticket : Déchetterie - Encombrants mise en décharge (evenepoel) Numéro…" at bounding box center [551, 252] width 1103 height 505
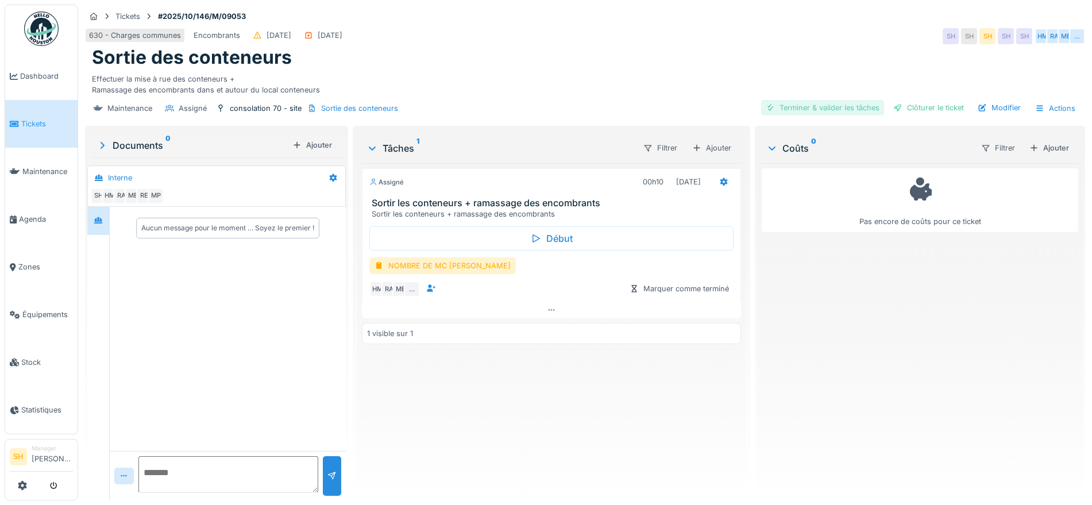
click at [820, 106] on div "Terminer & valider les tâches" at bounding box center [822, 108] width 123 height 16
click at [436, 265] on div "NOMBRE DE MC EVACUE" at bounding box center [442, 265] width 146 height 17
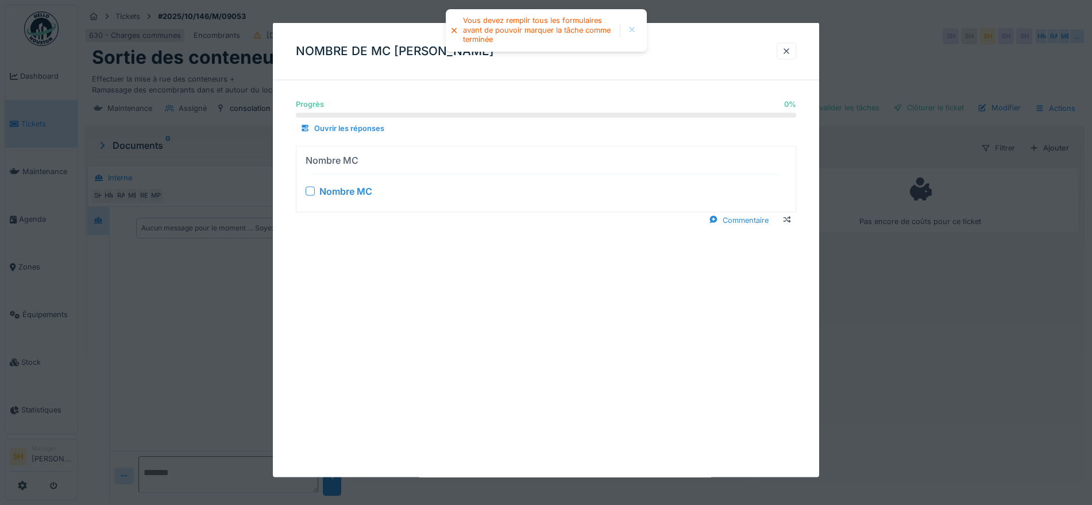
drag, startPoint x: 308, startPoint y: 190, endPoint x: 360, endPoint y: 199, distance: 52.5
click at [308, 190] on div at bounding box center [310, 190] width 9 height 9
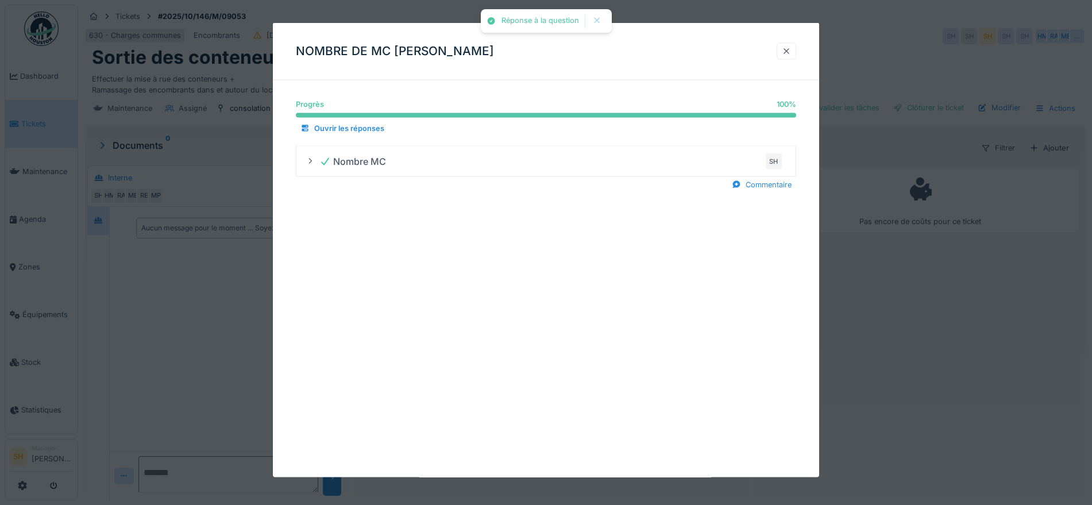
click at [789, 52] on div at bounding box center [786, 50] width 9 height 11
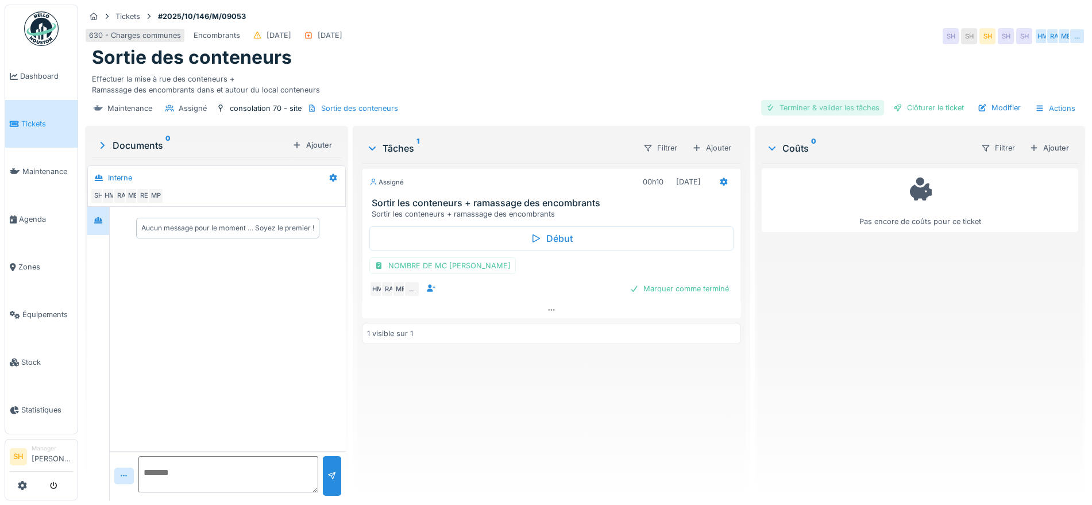
click at [817, 107] on div "Terminer & valider les tâches" at bounding box center [822, 108] width 123 height 16
click at [907, 106] on div "Clôturer le ticket" at bounding box center [928, 108] width 80 height 16
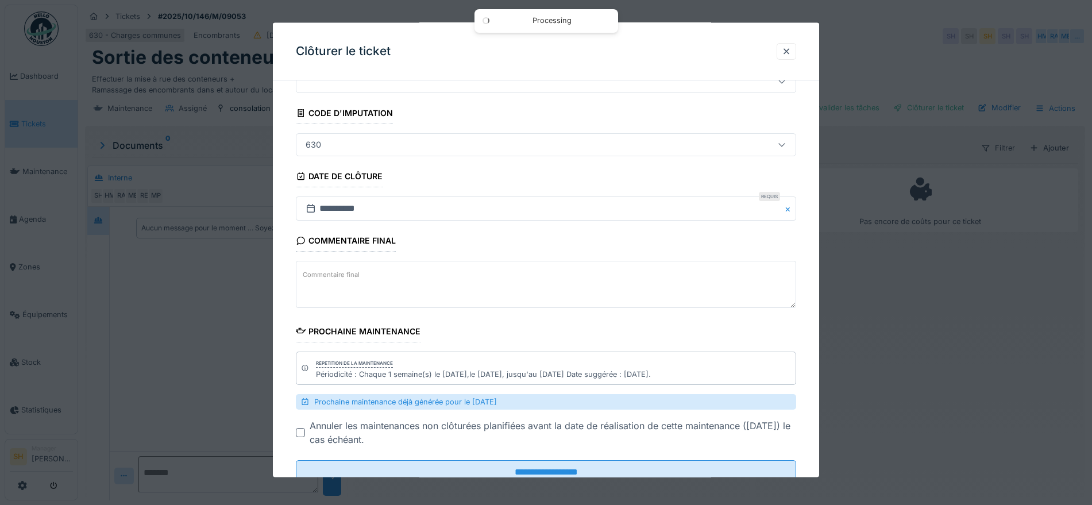
scroll to position [90, 0]
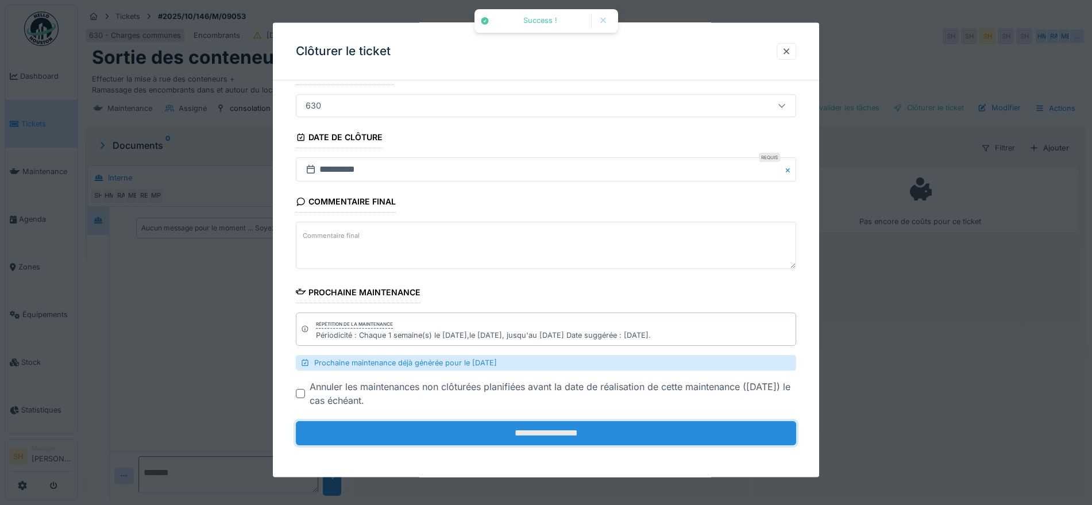
click at [589, 431] on input "**********" at bounding box center [546, 433] width 500 height 24
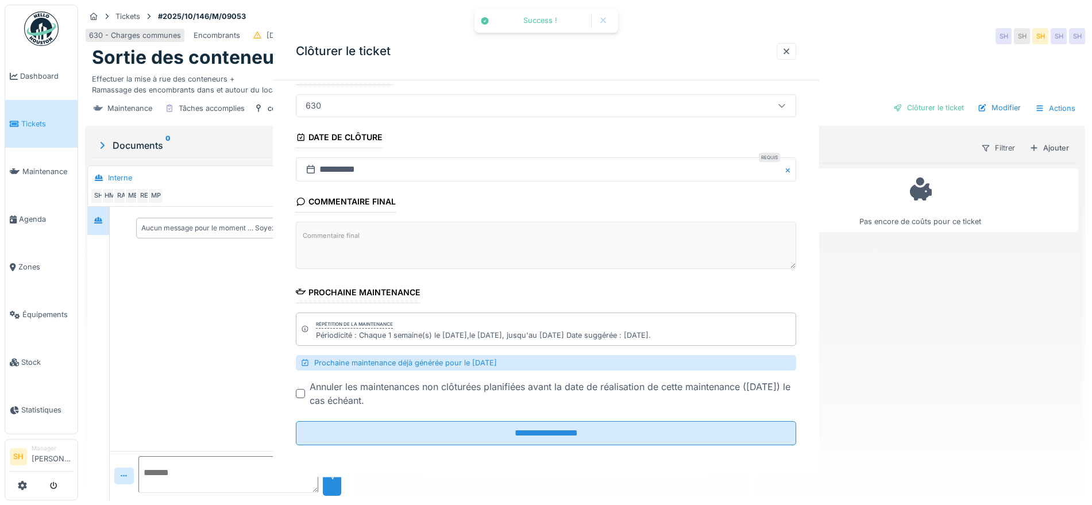
scroll to position [0, 0]
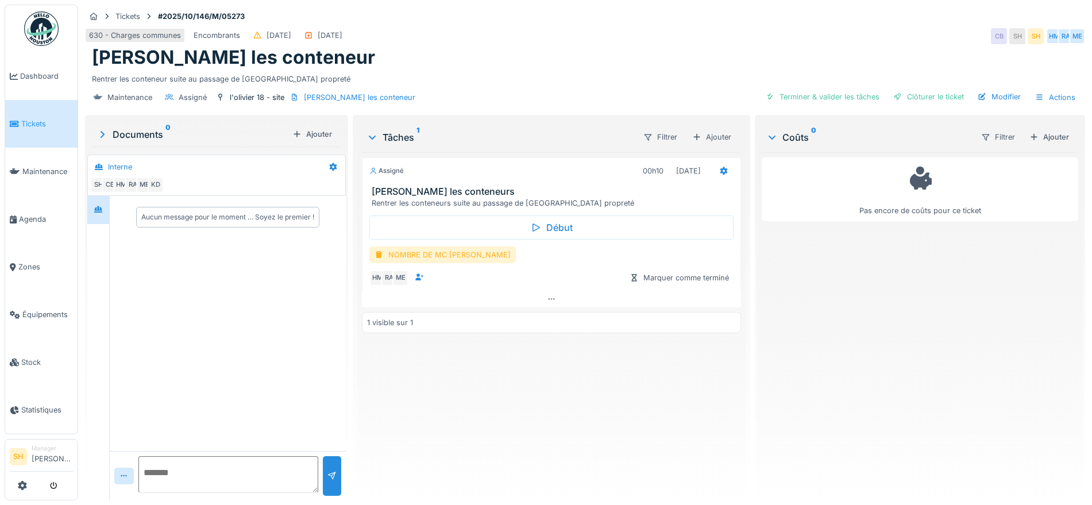
click at [434, 252] on div "NOMBRE DE MC [PERSON_NAME]" at bounding box center [442, 254] width 146 height 17
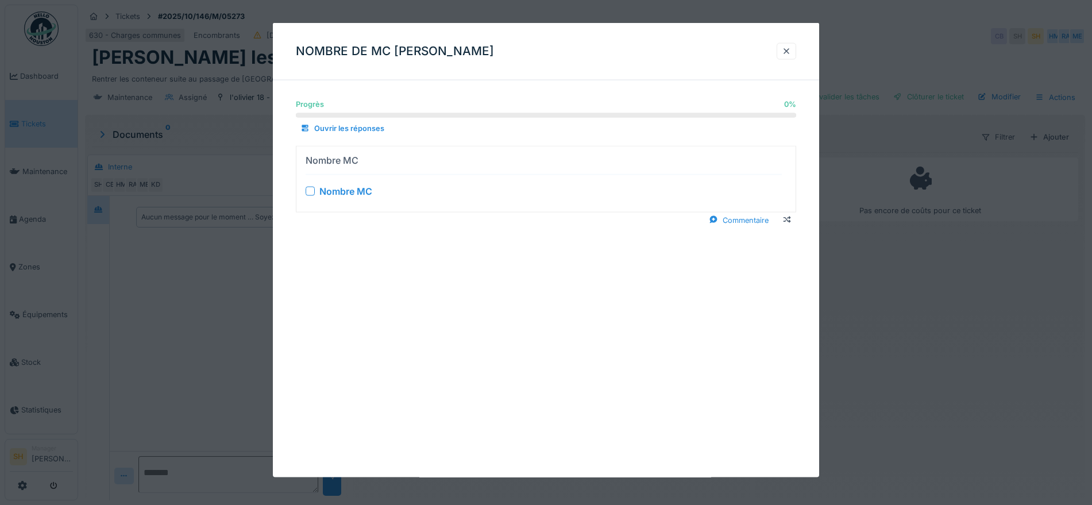
click at [314, 189] on div at bounding box center [310, 190] width 9 height 9
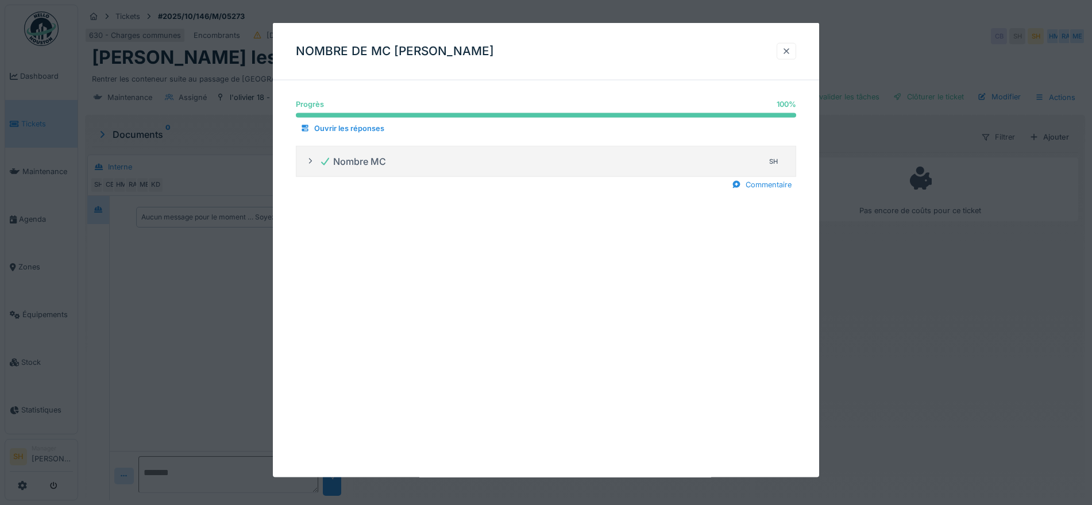
click at [791, 51] on div at bounding box center [786, 50] width 9 height 11
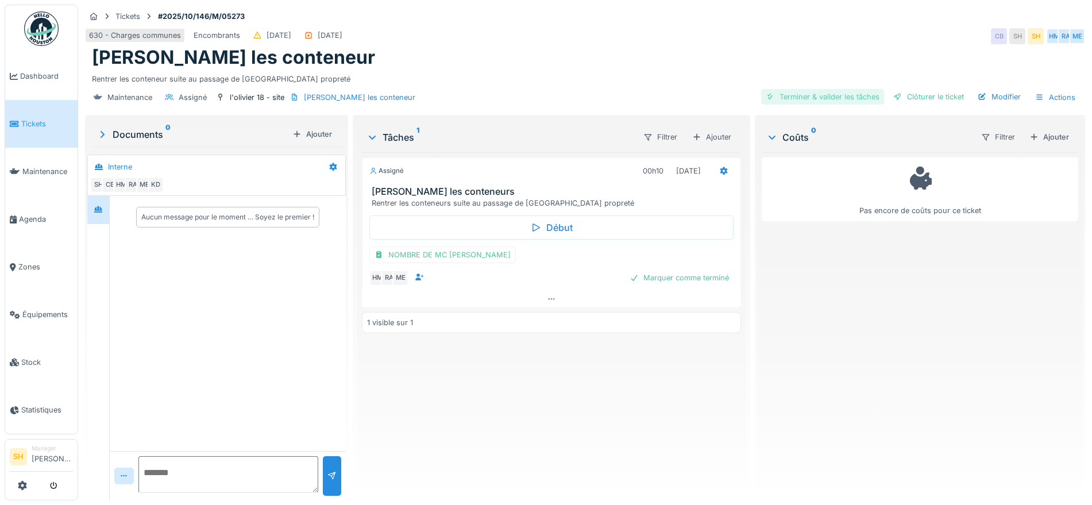
drag, startPoint x: 795, startPoint y: 90, endPoint x: 848, endPoint y: 94, distance: 52.4
click at [796, 90] on div "Terminer & valider les tâches" at bounding box center [822, 97] width 123 height 16
click at [893, 96] on div at bounding box center [897, 96] width 9 height 11
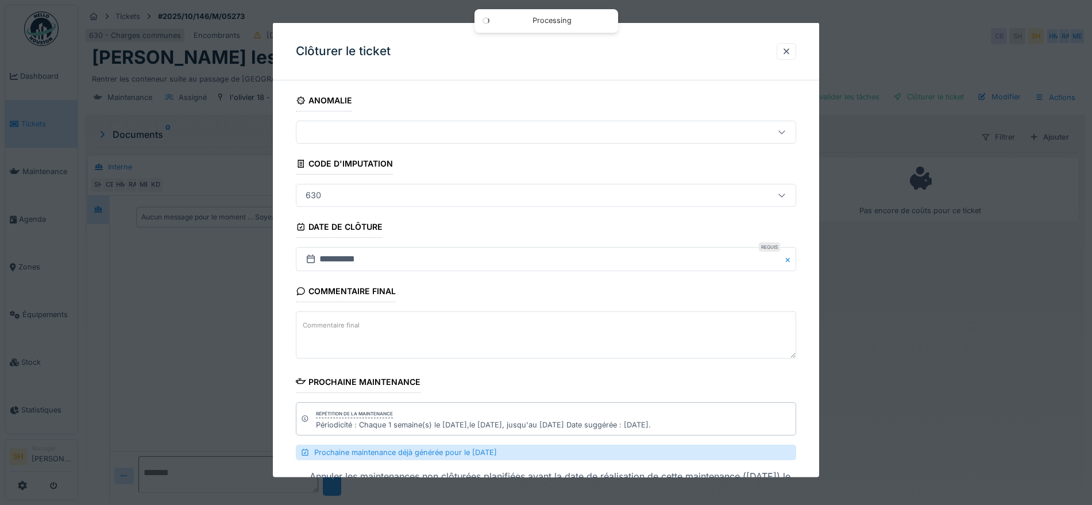
scroll to position [90, 0]
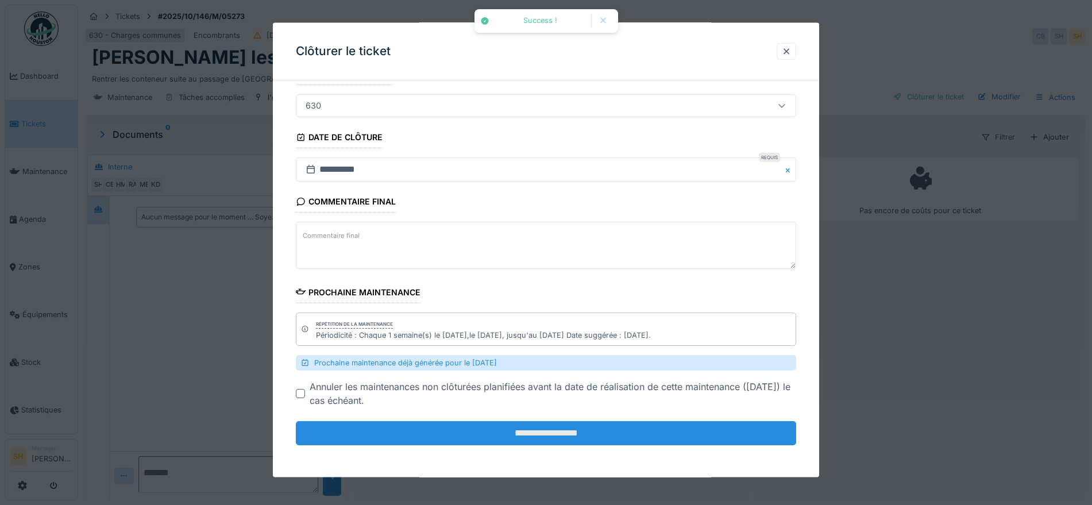
click at [549, 426] on input "**********" at bounding box center [546, 433] width 500 height 24
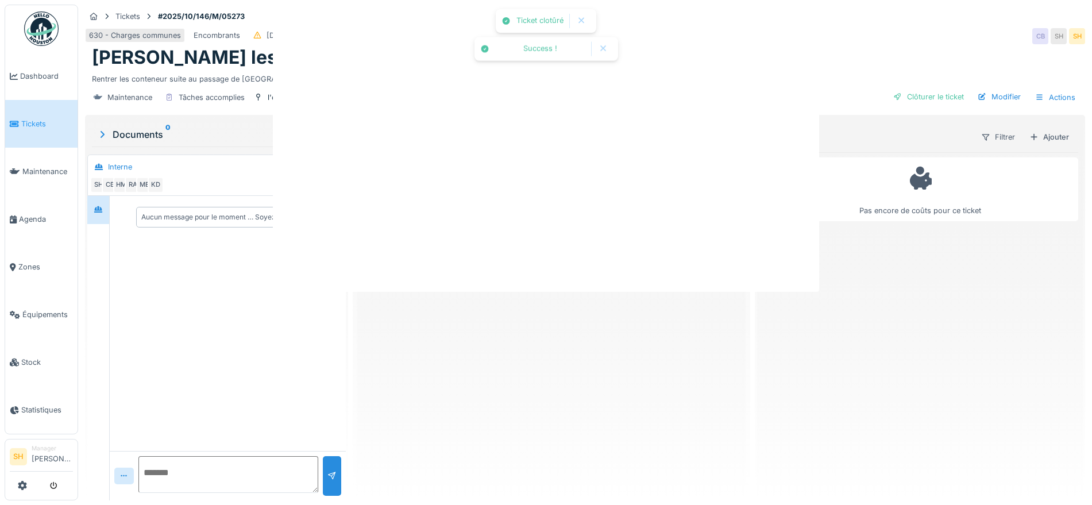
scroll to position [0, 0]
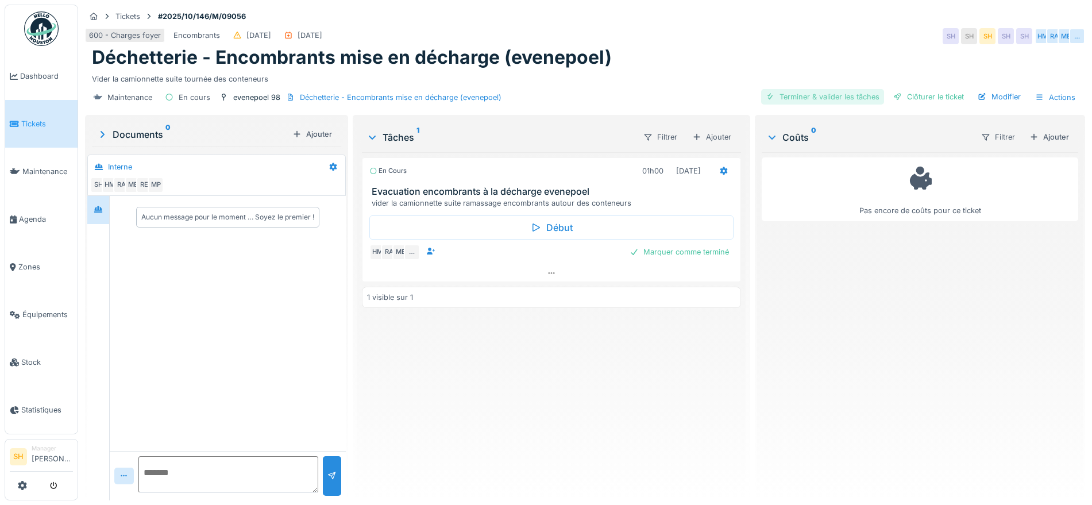
click at [809, 95] on div "Terminer & valider les tâches" at bounding box center [822, 97] width 123 height 16
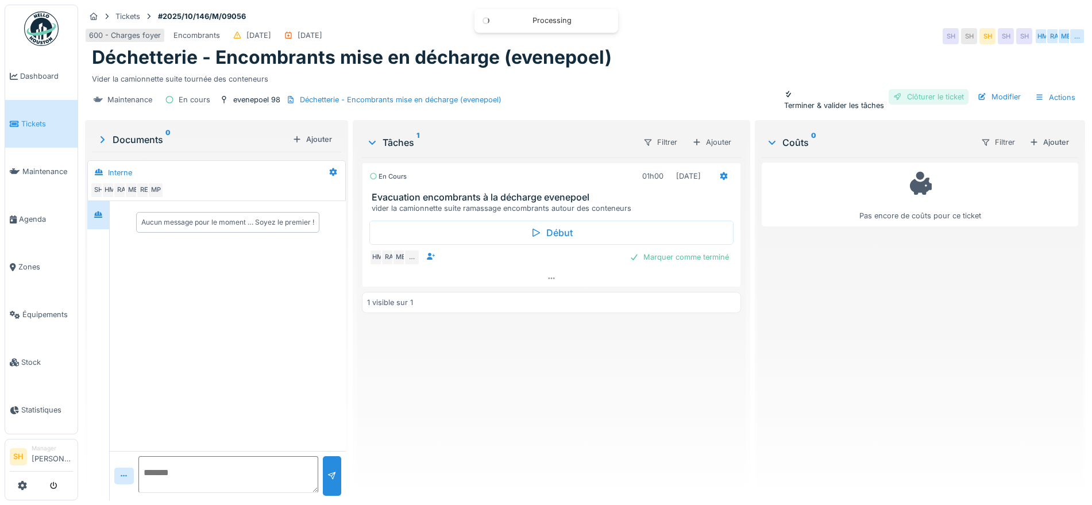
click at [905, 94] on div "Clôturer le ticket" at bounding box center [928, 97] width 80 height 16
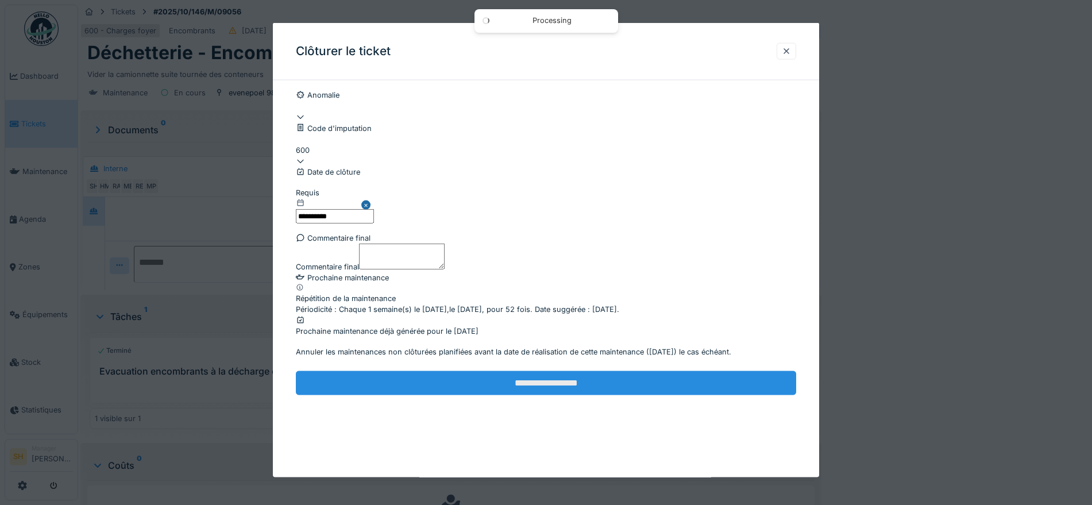
scroll to position [90, 0]
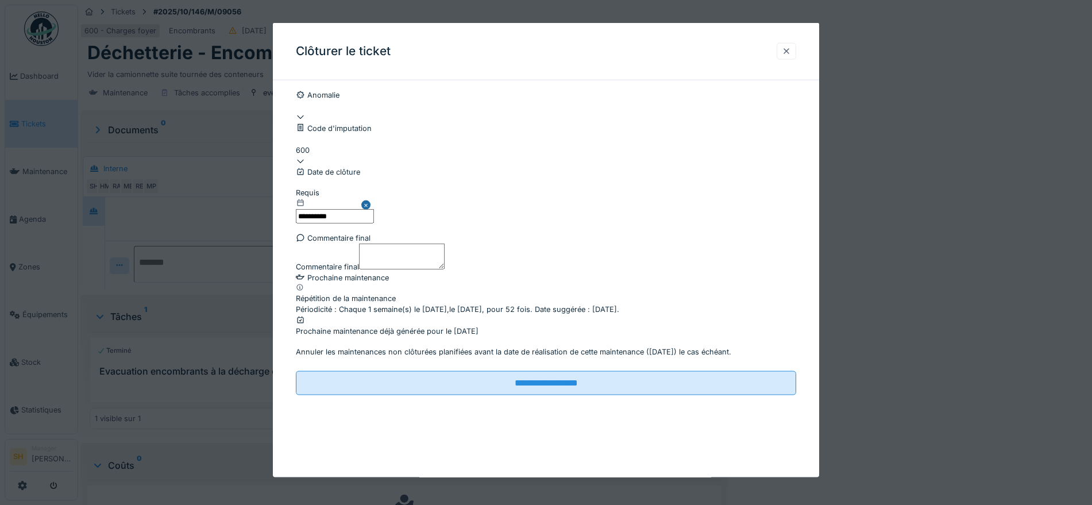
click at [790, 56] on div at bounding box center [786, 50] width 9 height 11
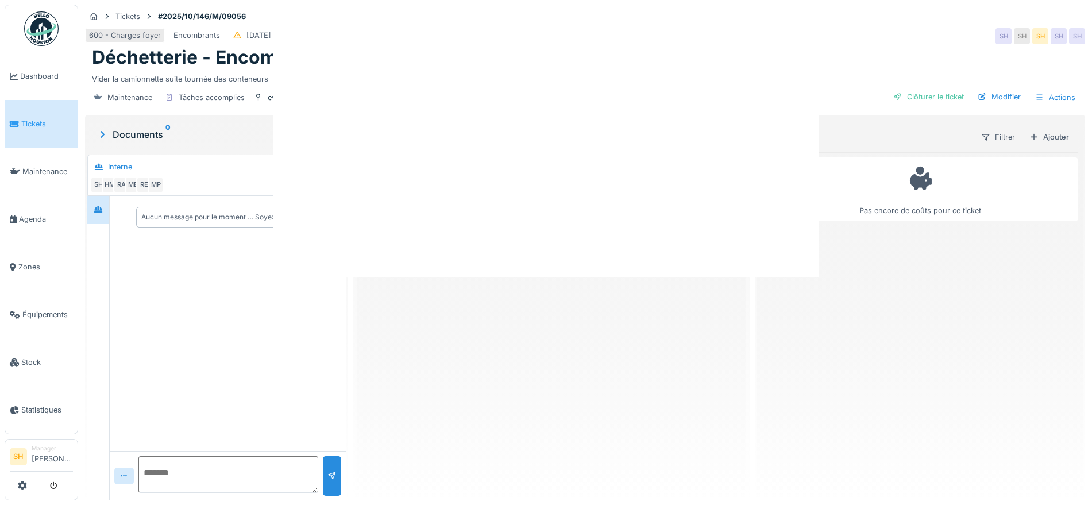
scroll to position [0, 0]
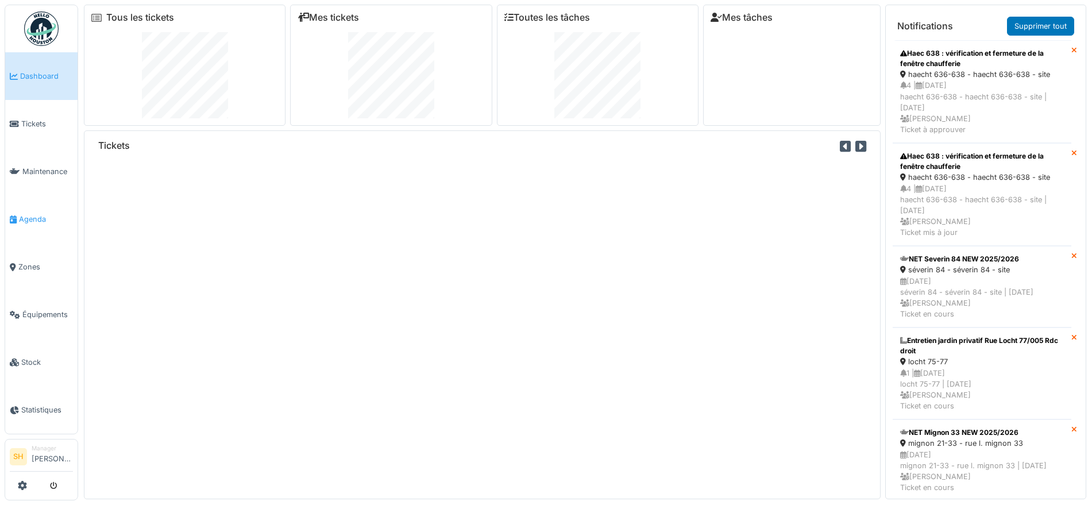
click at [40, 215] on span "Agenda" at bounding box center [46, 219] width 54 height 11
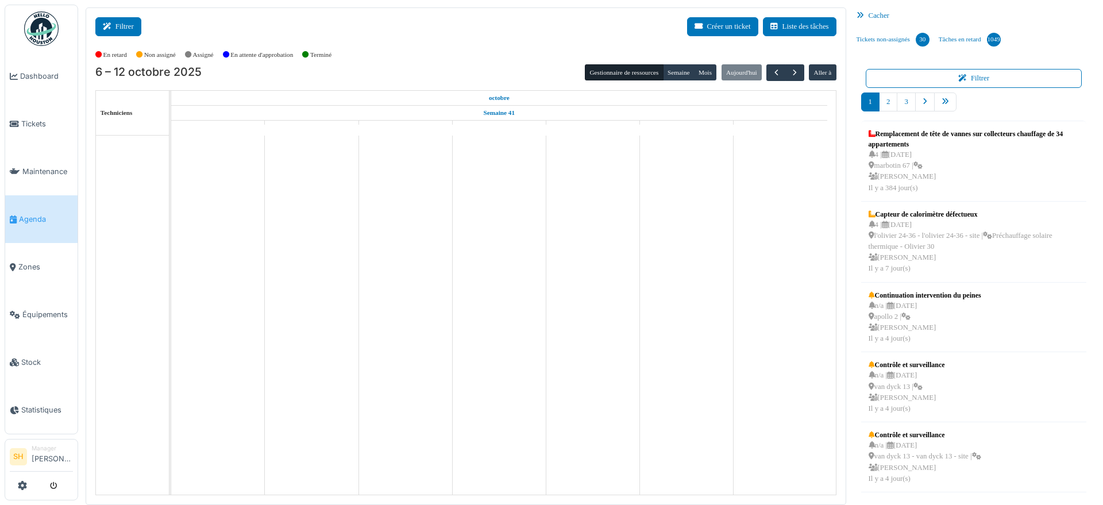
click at [129, 22] on button "Filtrer" at bounding box center [118, 26] width 46 height 19
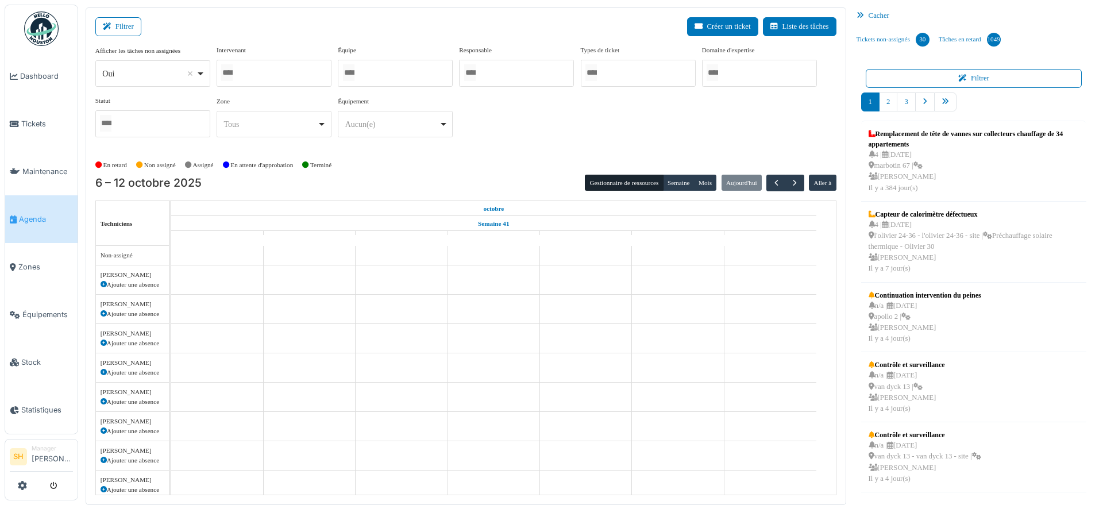
click at [293, 76] on div at bounding box center [274, 73] width 115 height 27
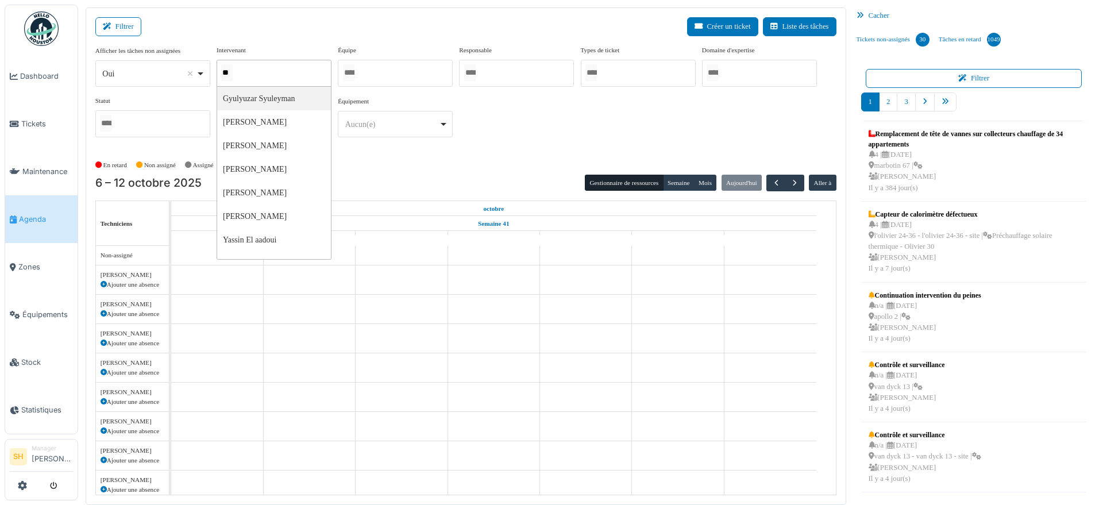
type input "***"
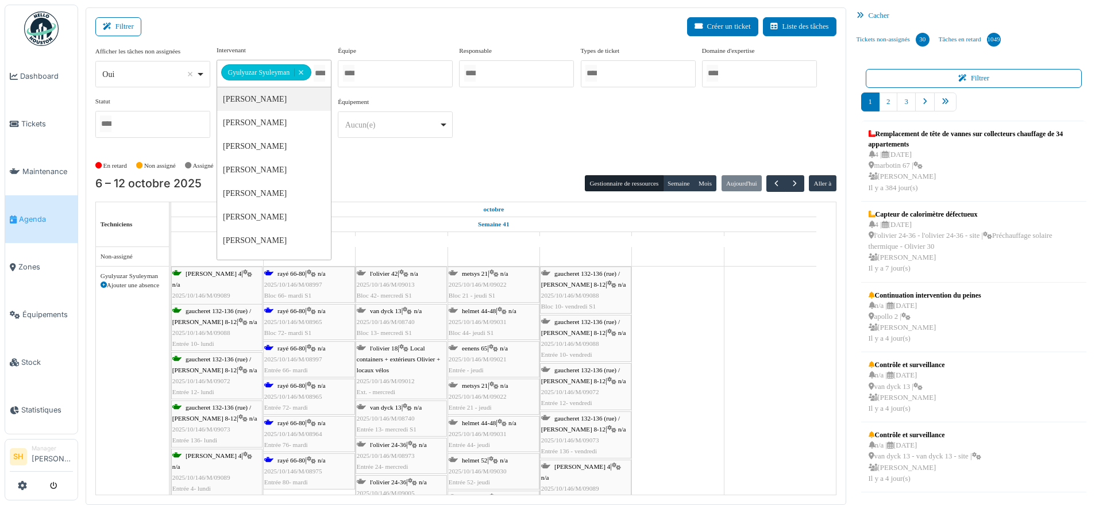
click at [578, 138] on div "**********" at bounding box center [465, 96] width 741 height 102
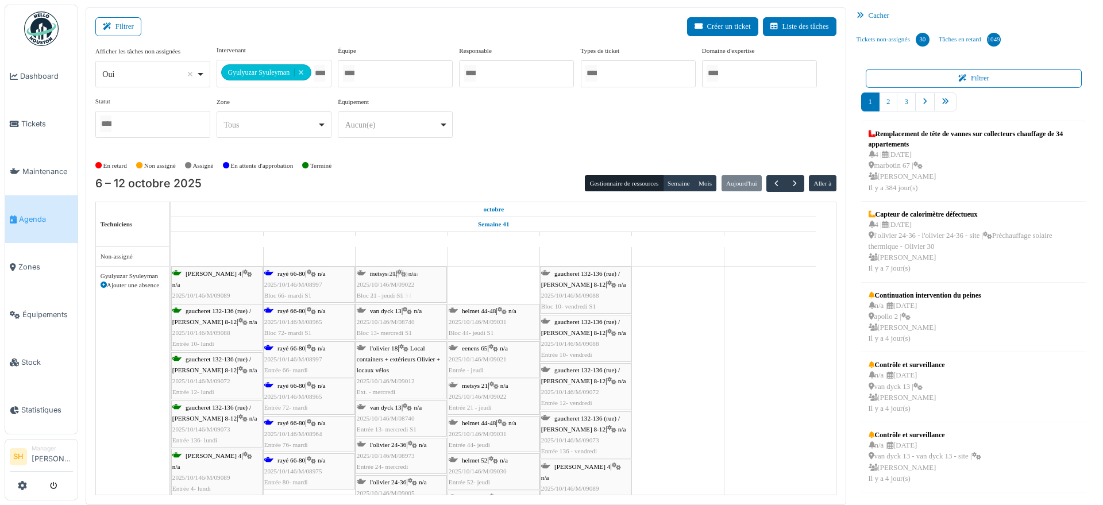
drag, startPoint x: 477, startPoint y: 283, endPoint x: 387, endPoint y: 284, distance: 90.2
click at [171, 284] on div "[PERSON_NAME] 4 | n/a 2025/10/146/M/09089 Bloc 4- lundi S1 rayé 66-80 | n/a 202…" at bounding box center [171, 466] width 0 height 401
drag, startPoint x: 484, startPoint y: 280, endPoint x: 406, endPoint y: 281, distance: 77.5
click at [171, 281] on div "[PERSON_NAME] 4 | n/a 2025/10/146/M/09089 Bloc 4- lundi S1 rayé 66-80 | n/a 202…" at bounding box center [171, 485] width 0 height 438
drag, startPoint x: 476, startPoint y: 277, endPoint x: 411, endPoint y: 276, distance: 65.5
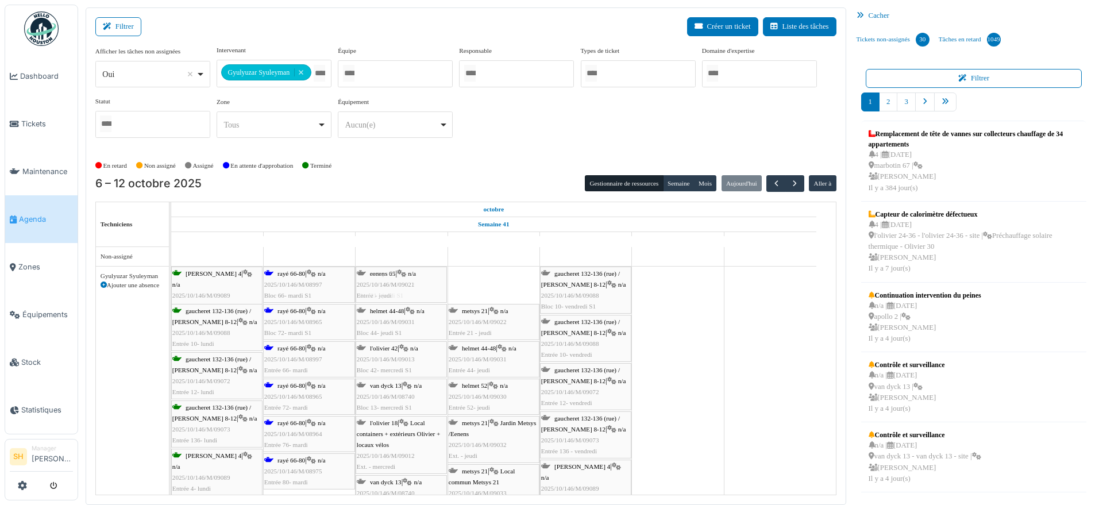
click at [171, 276] on div "[PERSON_NAME] 4 | n/a 2025/10/146/M/09089 Bloc 4- lundi S1 rayé 66-80 | n/a 202…" at bounding box center [171, 504] width 0 height 476
drag, startPoint x: 468, startPoint y: 282, endPoint x: 434, endPoint y: 282, distance: 33.9
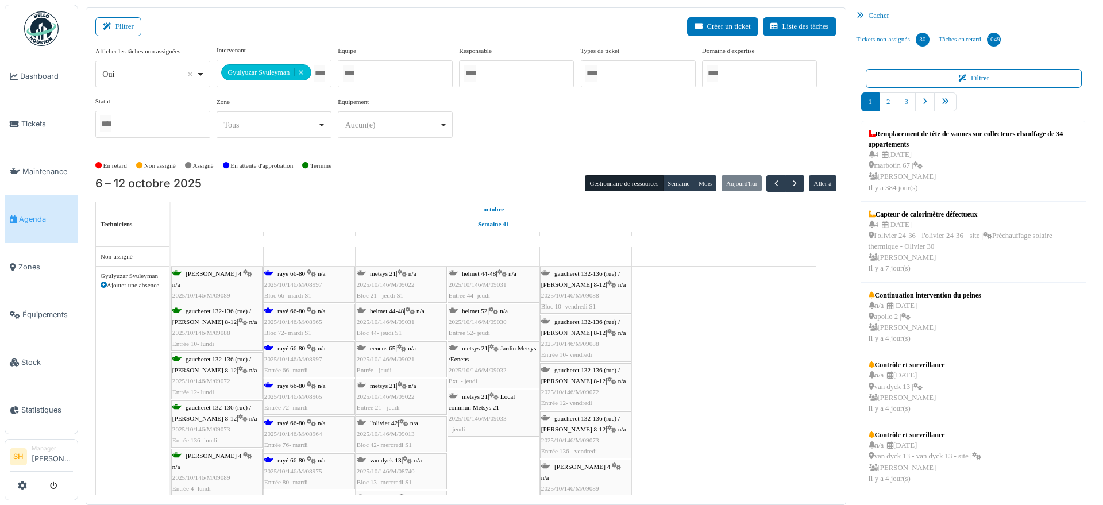
click at [1102, 475] on div "Modifier Incident Nettoyage Observation Projet Property Filtrer Créer un ticket…" at bounding box center [590, 255] width 1025 height 497
click at [703, 125] on div "**********" at bounding box center [465, 96] width 741 height 102
drag, startPoint x: 497, startPoint y: 281, endPoint x: 386, endPoint y: 292, distance: 111.4
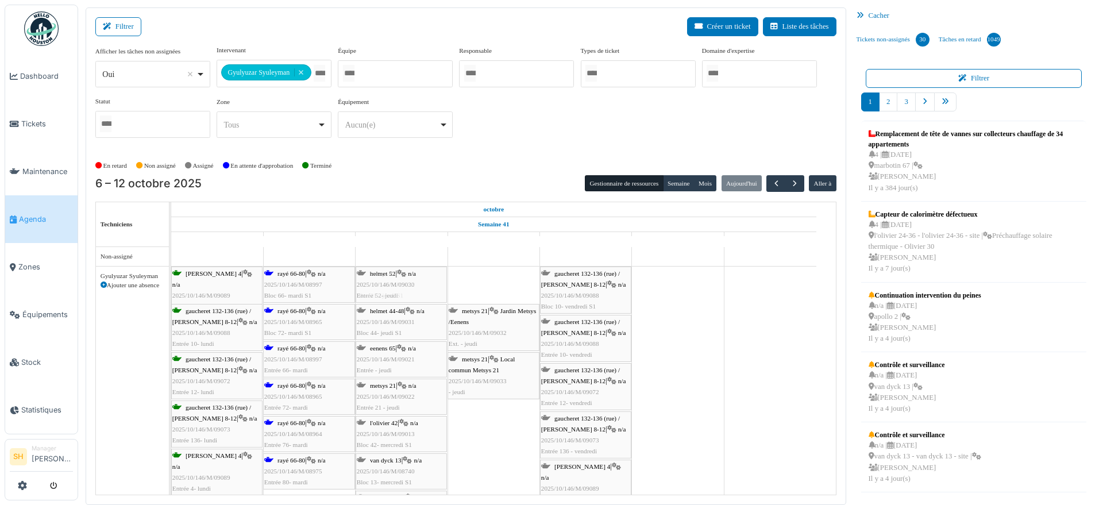
drag, startPoint x: 467, startPoint y: 288, endPoint x: 401, endPoint y: 293, distance: 65.7
drag, startPoint x: 482, startPoint y: 285, endPoint x: 404, endPoint y: 288, distance: 78.2
drag, startPoint x: 484, startPoint y: 287, endPoint x: 397, endPoint y: 287, distance: 87.3
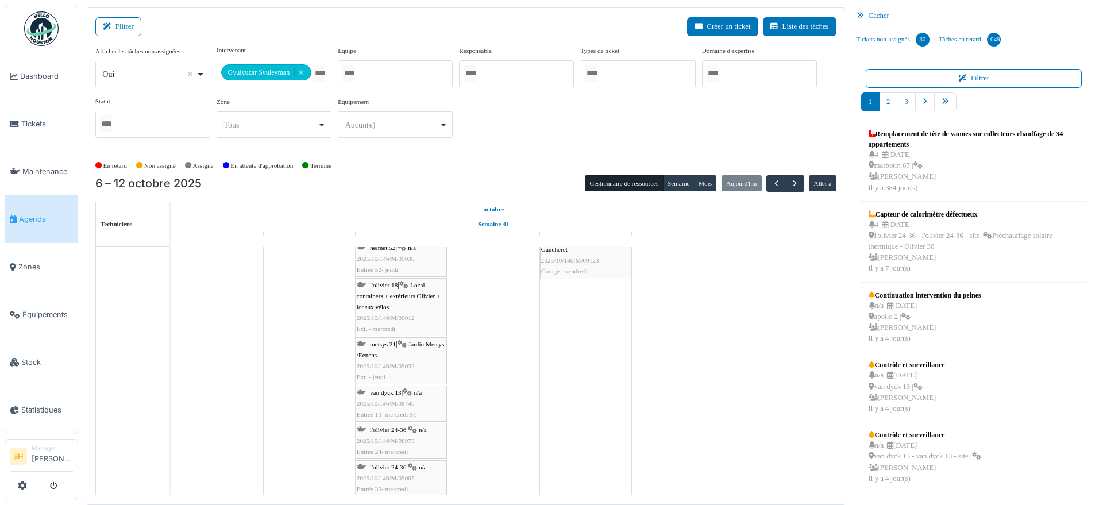
scroll to position [431, 0]
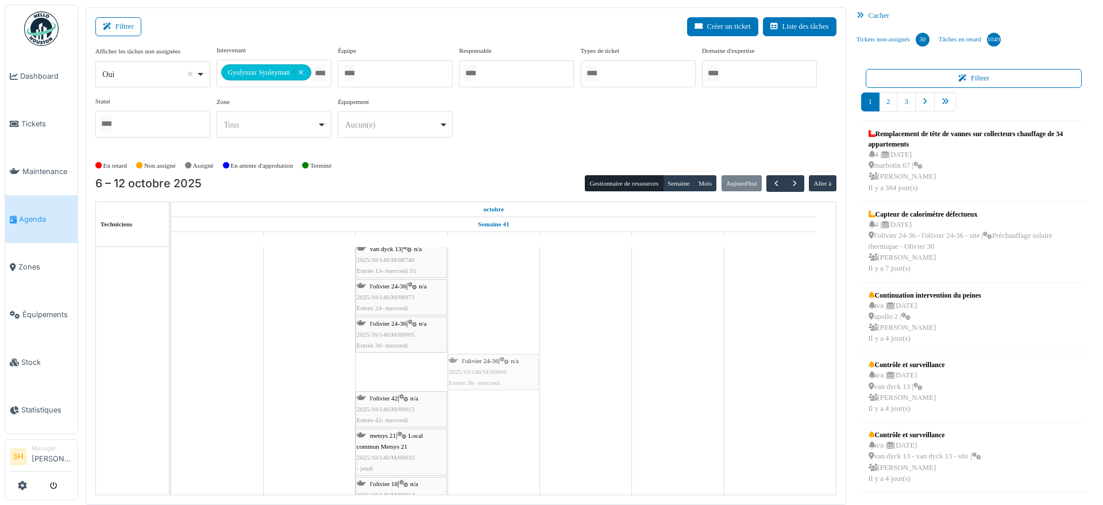
drag, startPoint x: 395, startPoint y: 370, endPoint x: 460, endPoint y: 373, distance: 65.0
click at [171, 373] on div "[PERSON_NAME] 4 | n/a 2025/10/146/M/09089 Bloc 4- lundi S1 rayé 66-80 | n/a 202…" at bounding box center [171, 196] width 0 height 721
drag, startPoint x: 420, startPoint y: 328, endPoint x: 473, endPoint y: 328, distance: 52.8
click at [171, 328] on div "[PERSON_NAME] 4 | n/a 2025/10/146/M/09089 Bloc 4- lundi S1 rayé 66-80 | n/a 202…" at bounding box center [171, 178] width 0 height 684
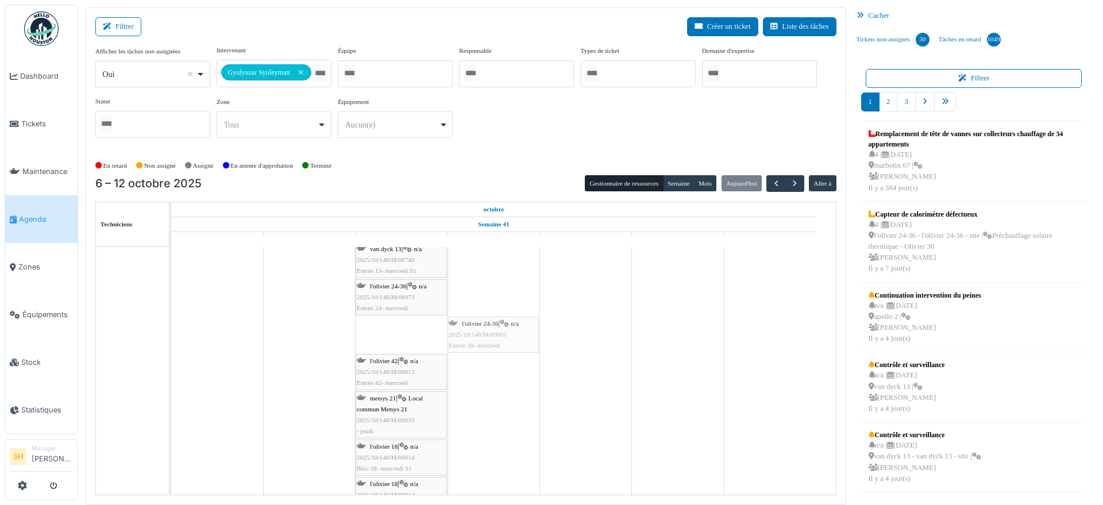
scroll to position [418, 0]
drag, startPoint x: 415, startPoint y: 343, endPoint x: 472, endPoint y: 344, distance: 56.3
click at [171, 344] on div "[PERSON_NAME] 4 | n/a 2025/10/146/M/09089 Bloc 4- lundi S1 rayé 66-80 | n/a 202…" at bounding box center [171, 171] width 0 height 647
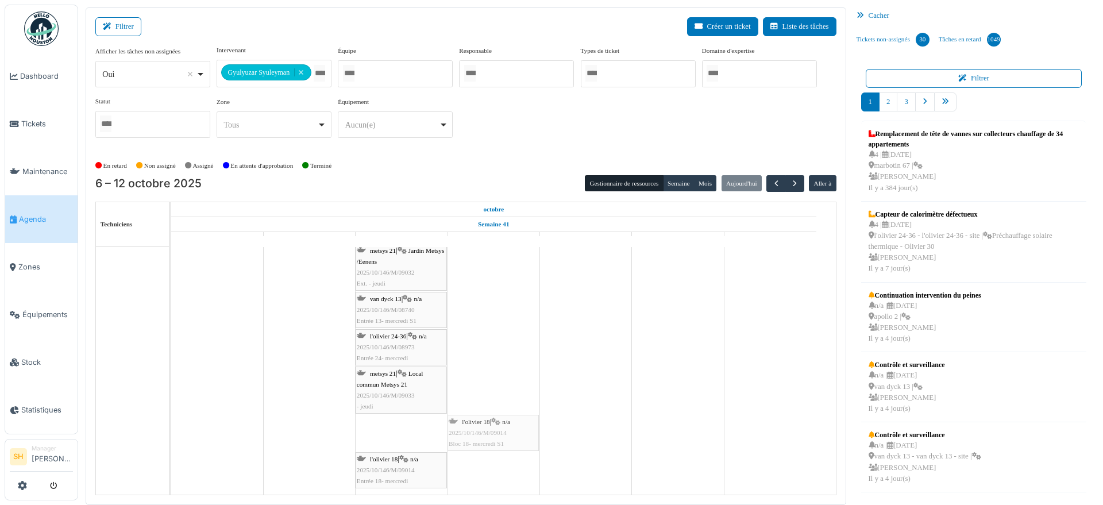
drag, startPoint x: 400, startPoint y: 428, endPoint x: 470, endPoint y: 419, distance: 70.7
click at [171, 419] on div "[PERSON_NAME] 4 | n/a 2025/10/146/M/09089 Bloc 4- lundi S1 rayé 66-80 | n/a 202…" at bounding box center [171, 190] width 0 height 609
click at [413, 423] on div "metsys 21 | Local commun Metsys 21 2025/10/146/M/09033 - jeudi" at bounding box center [401, 427] width 89 height 44
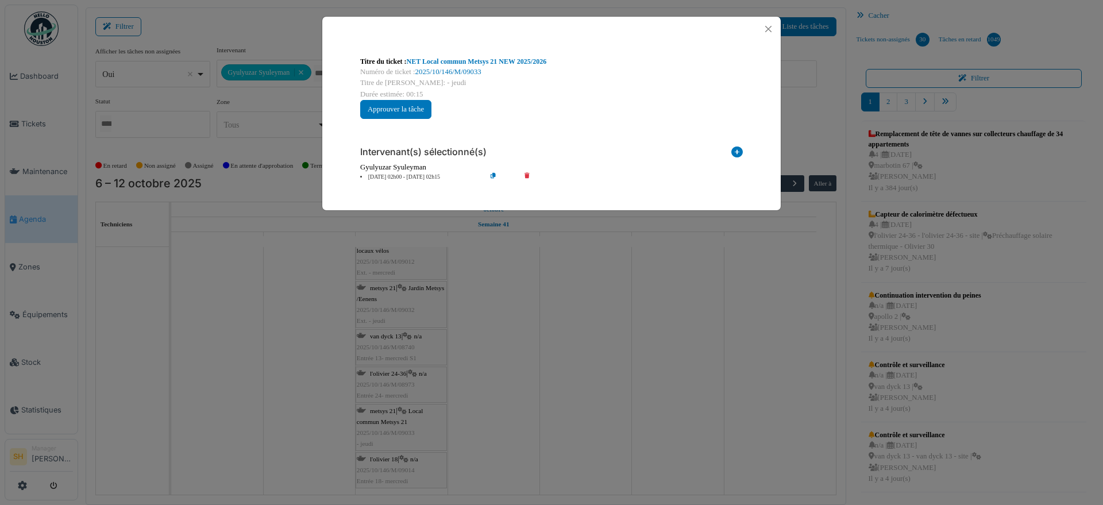
click at [448, 459] on body "Dashboard Tickets Maintenance [GEOGRAPHIC_DATA] Zones Équipements Stock Statist…" at bounding box center [551, 252] width 1103 height 505
click at [770, 24] on button "Close" at bounding box center [768, 29] width 16 height 16
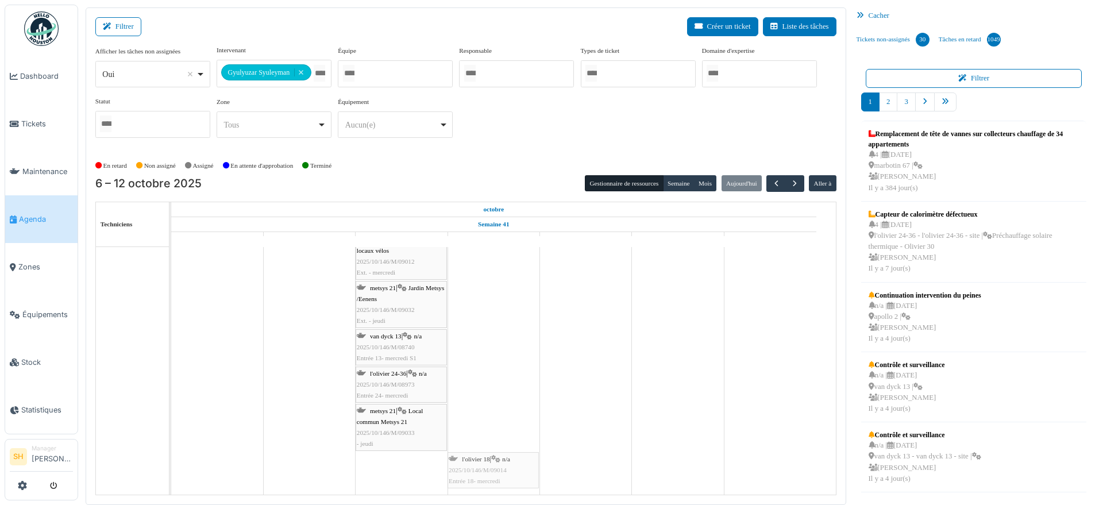
drag, startPoint x: 420, startPoint y: 474, endPoint x: 470, endPoint y: 463, distance: 51.7
click at [171, 462] on div "[PERSON_NAME] 4 | n/a 2025/10/146/M/09089 Bloc 4- lundi S1 rayé 66-80 | n/a 202…" at bounding box center [171, 209] width 0 height 572
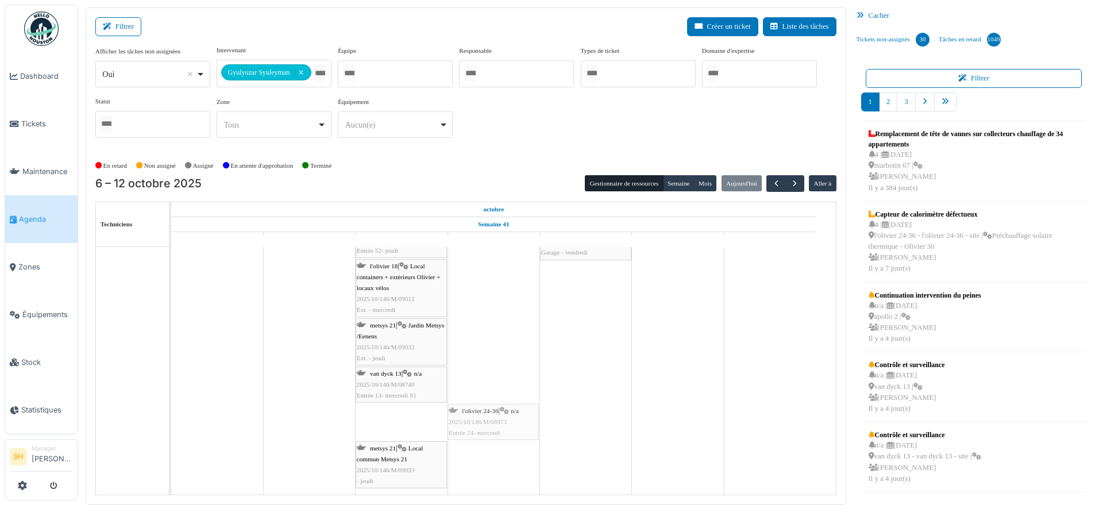
drag, startPoint x: 381, startPoint y: 410, endPoint x: 467, endPoint y: 409, distance: 86.2
click at [171, 409] on div "[PERSON_NAME] 4 | n/a 2025/10/146/M/09089 Bloc 4- lundi S1 rayé 66-80 | n/a 202…" at bounding box center [171, 227] width 0 height 535
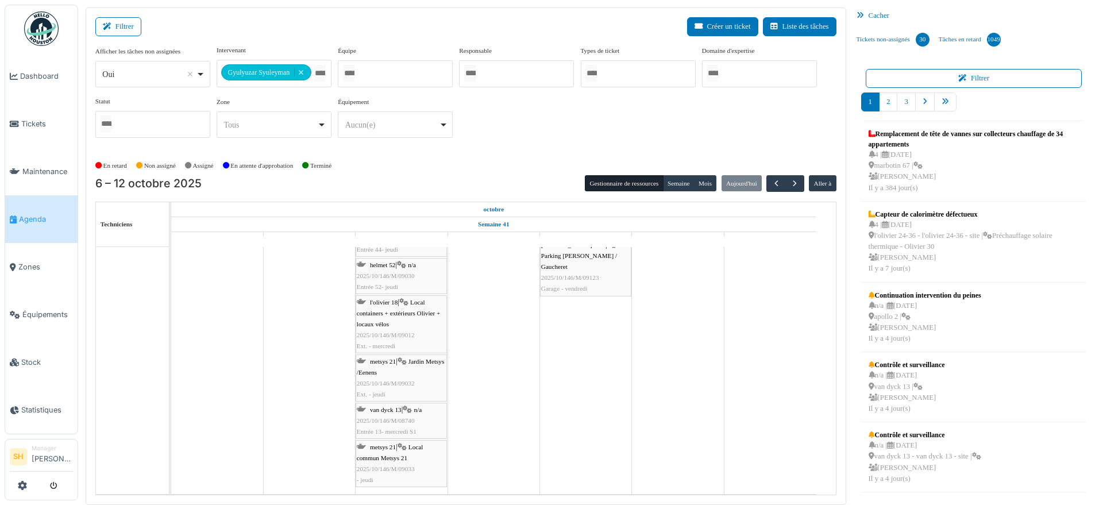
scroll to position [269, 0]
drag, startPoint x: 406, startPoint y: 319, endPoint x: 468, endPoint y: 319, distance: 62.0
click at [171, 319] on div "[PERSON_NAME] 4 | n/a 2025/10/146/M/09089 Bloc 4- lundi S1 rayé 66-80 | n/a 202…" at bounding box center [171, 246] width 0 height 497
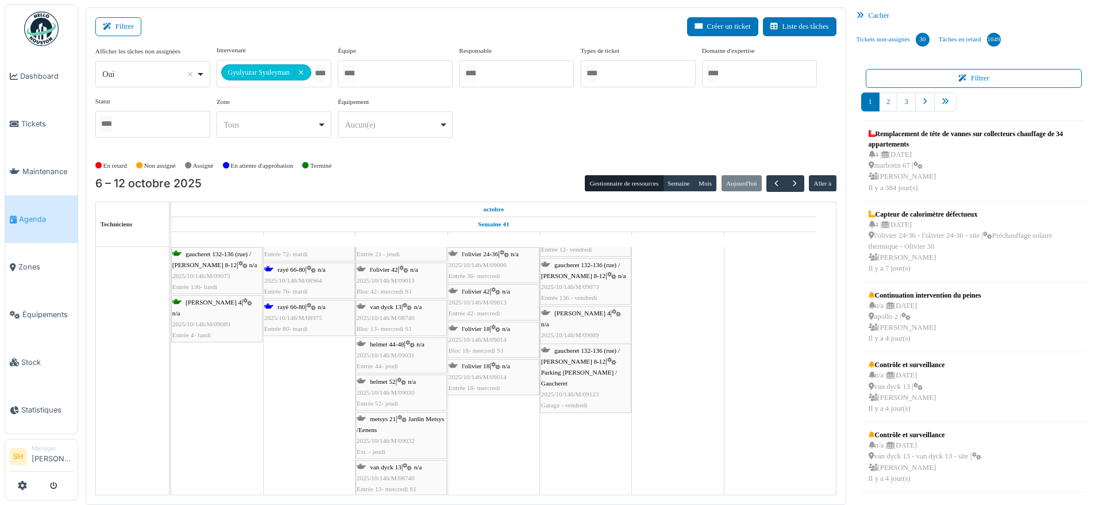
scroll to position [138, 0]
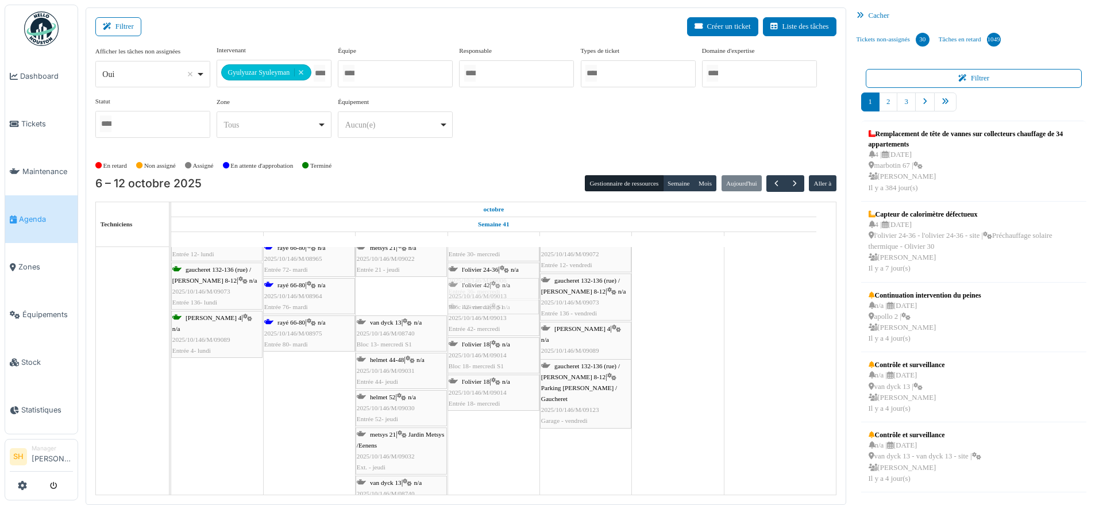
drag, startPoint x: 406, startPoint y: 291, endPoint x: 470, endPoint y: 286, distance: 64.0
click at [171, 286] on div "[PERSON_NAME] 4 | n/a 2025/10/146/M/09089 Bloc 4- lundi S1 rayé 66-80 | n/a 202…" at bounding box center [171, 348] width 0 height 438
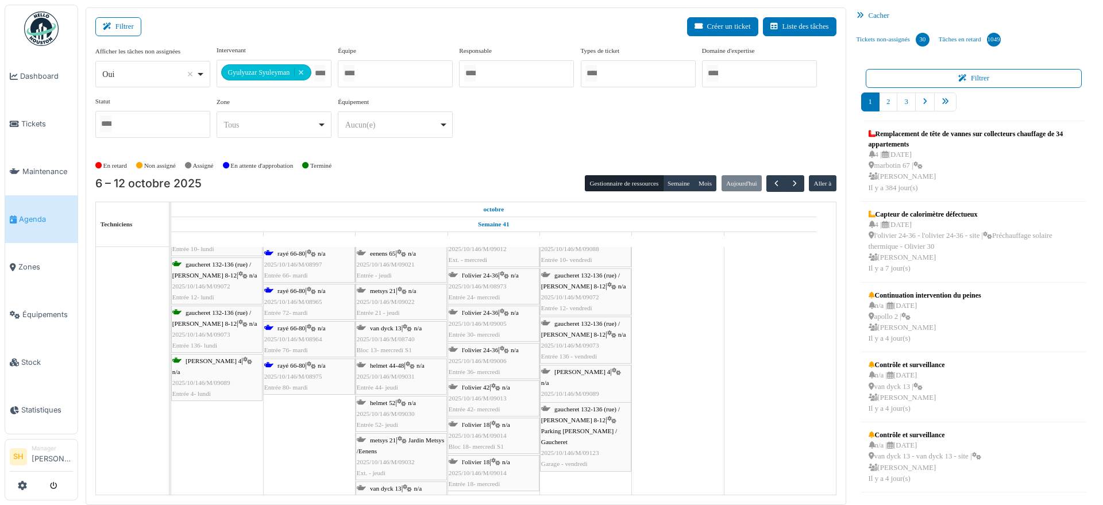
scroll to position [66, 0]
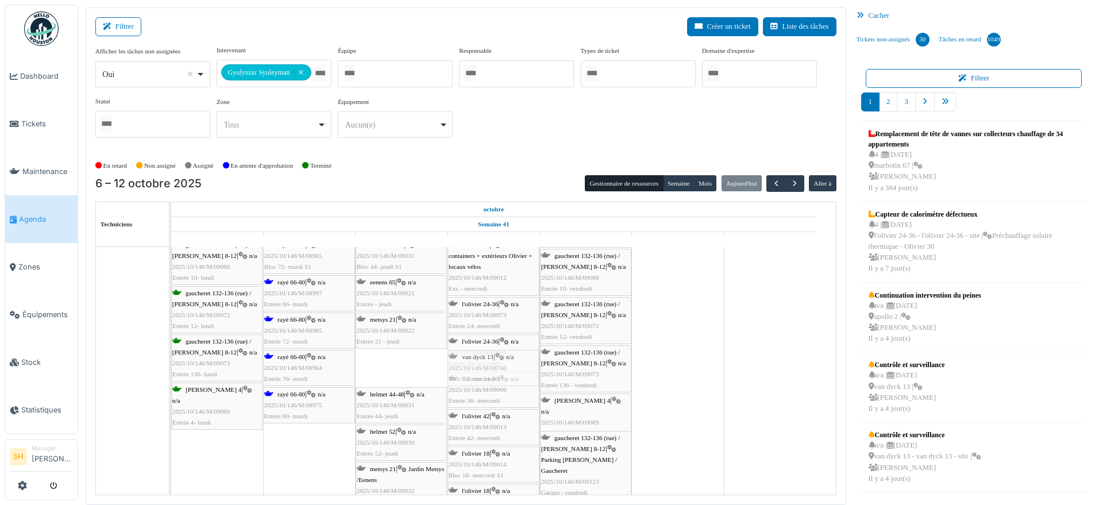
drag, startPoint x: 412, startPoint y: 361, endPoint x: 471, endPoint y: 361, distance: 58.6
click at [171, 361] on div "[PERSON_NAME] 4 | n/a 2025/10/146/M/09089 Bloc 4- lundi S1 rayé 66-80 | n/a 202…" at bounding box center [171, 400] width 0 height 401
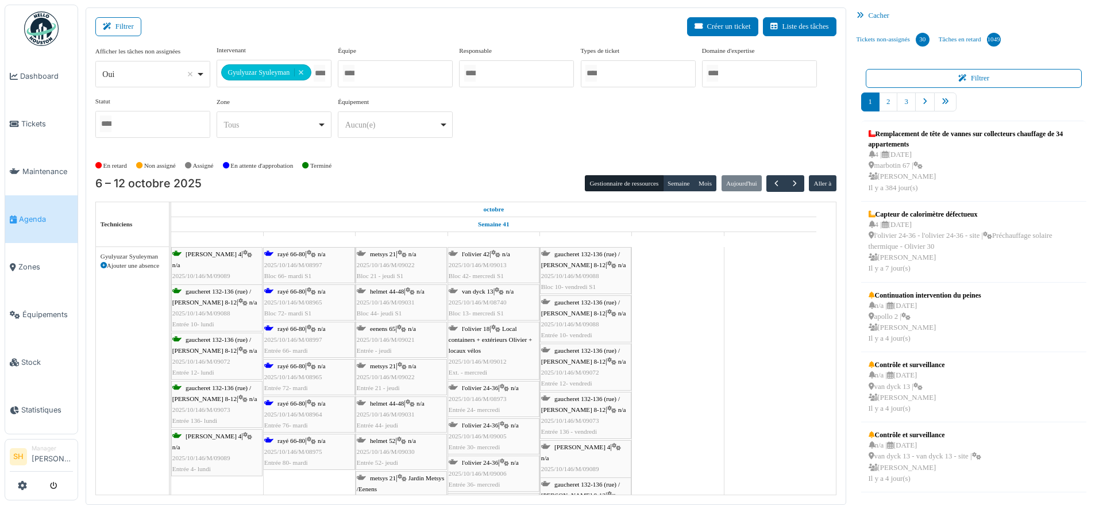
scroll to position [0, 0]
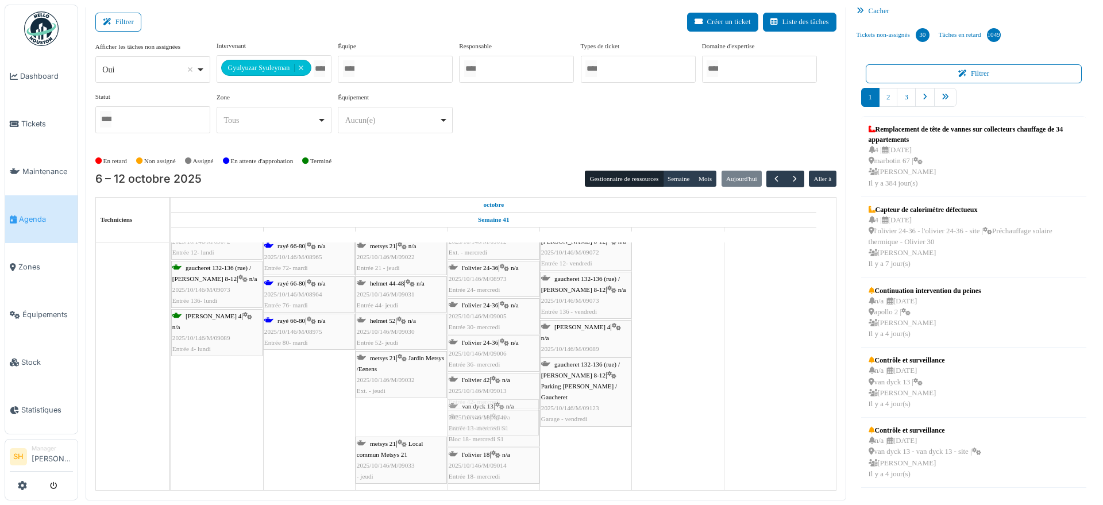
drag, startPoint x: 405, startPoint y: 417, endPoint x: 479, endPoint y: 408, distance: 74.0
click at [171, 408] on div "[PERSON_NAME] 4 | n/a 2025/10/146/M/09089 Bloc 4- lundi S1 rayé 66-80 | n/a 202…" at bounding box center [171, 309] width 0 height 364
